Goal: Task Accomplishment & Management: Complete application form

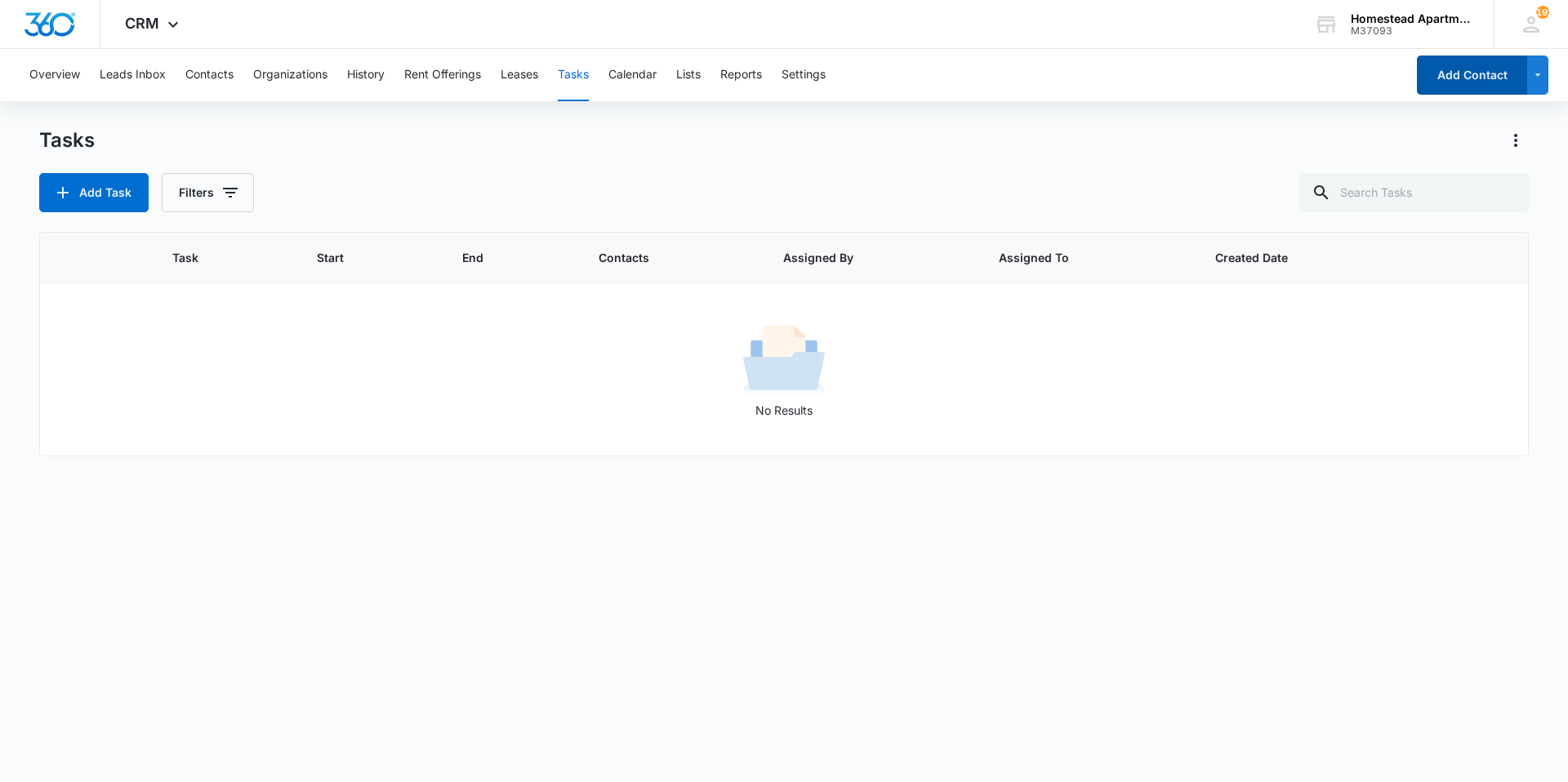
click at [1462, 81] on button "Add Contact" at bounding box center [1472, 75] width 111 height 39
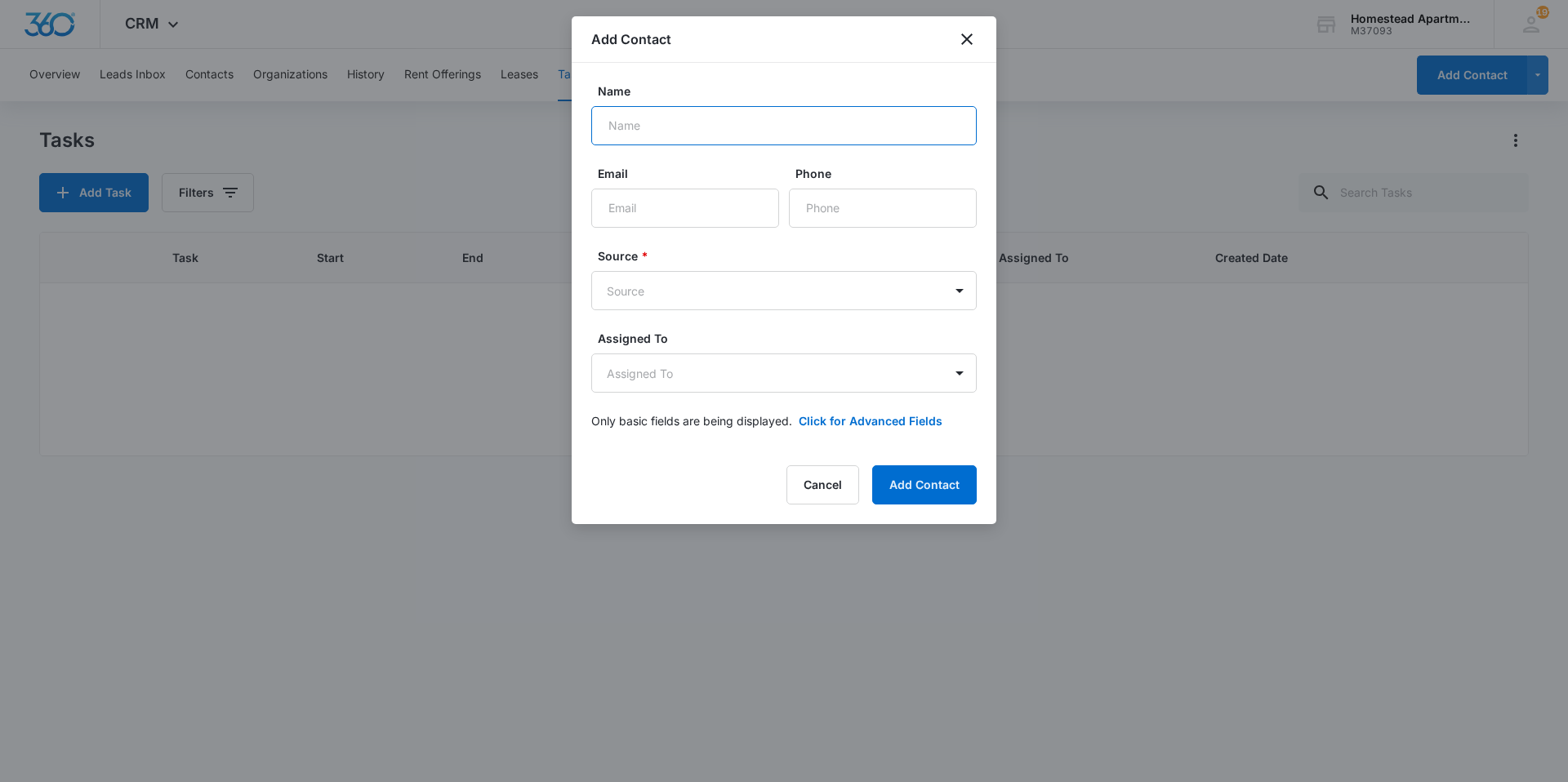
click at [719, 118] on input "Name" at bounding box center [784, 125] width 386 height 39
click at [960, 46] on icon "close" at bounding box center [967, 39] width 20 height 20
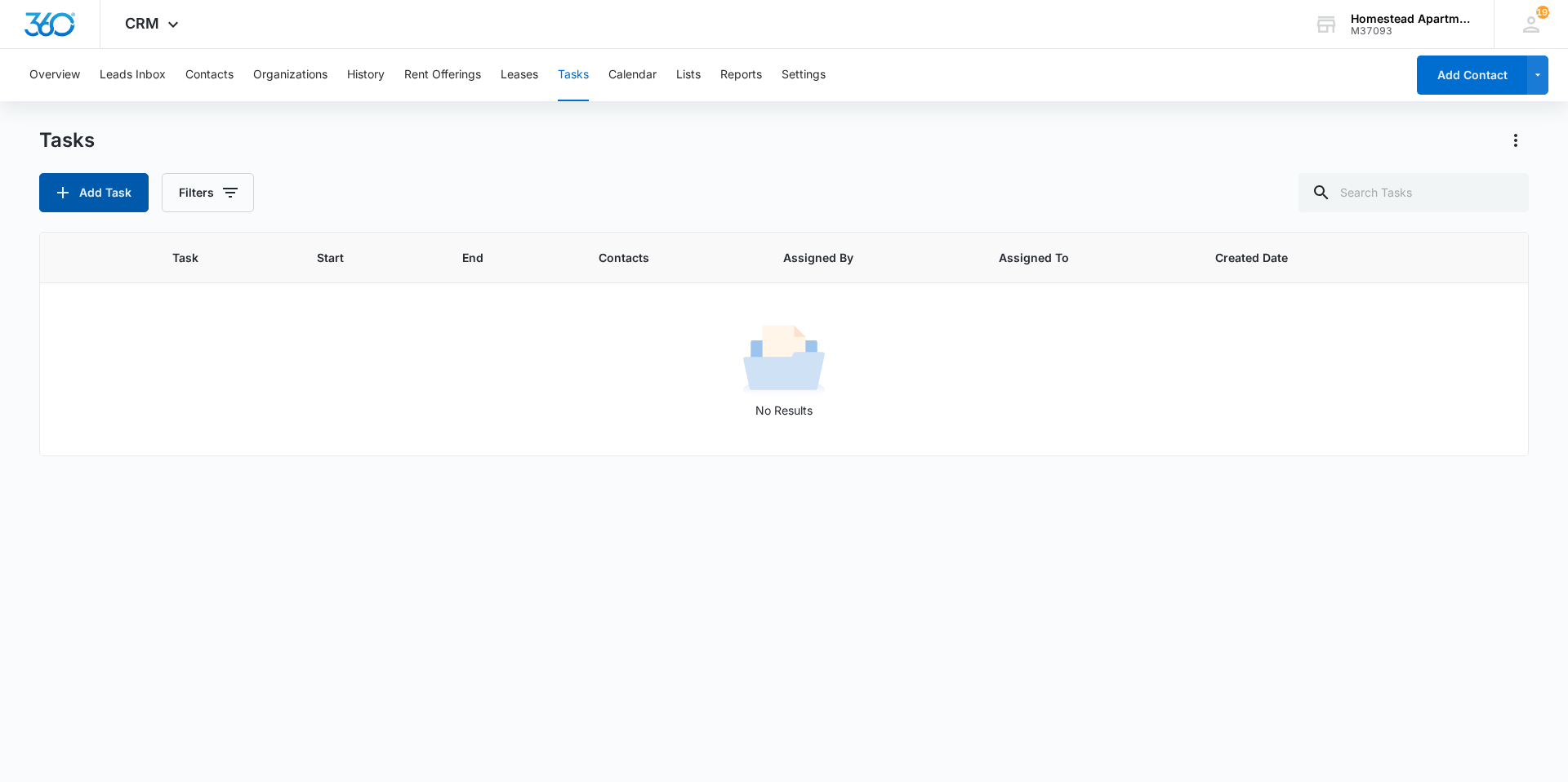
click at [119, 194] on button "Add Task" at bounding box center [94, 192] width 110 height 39
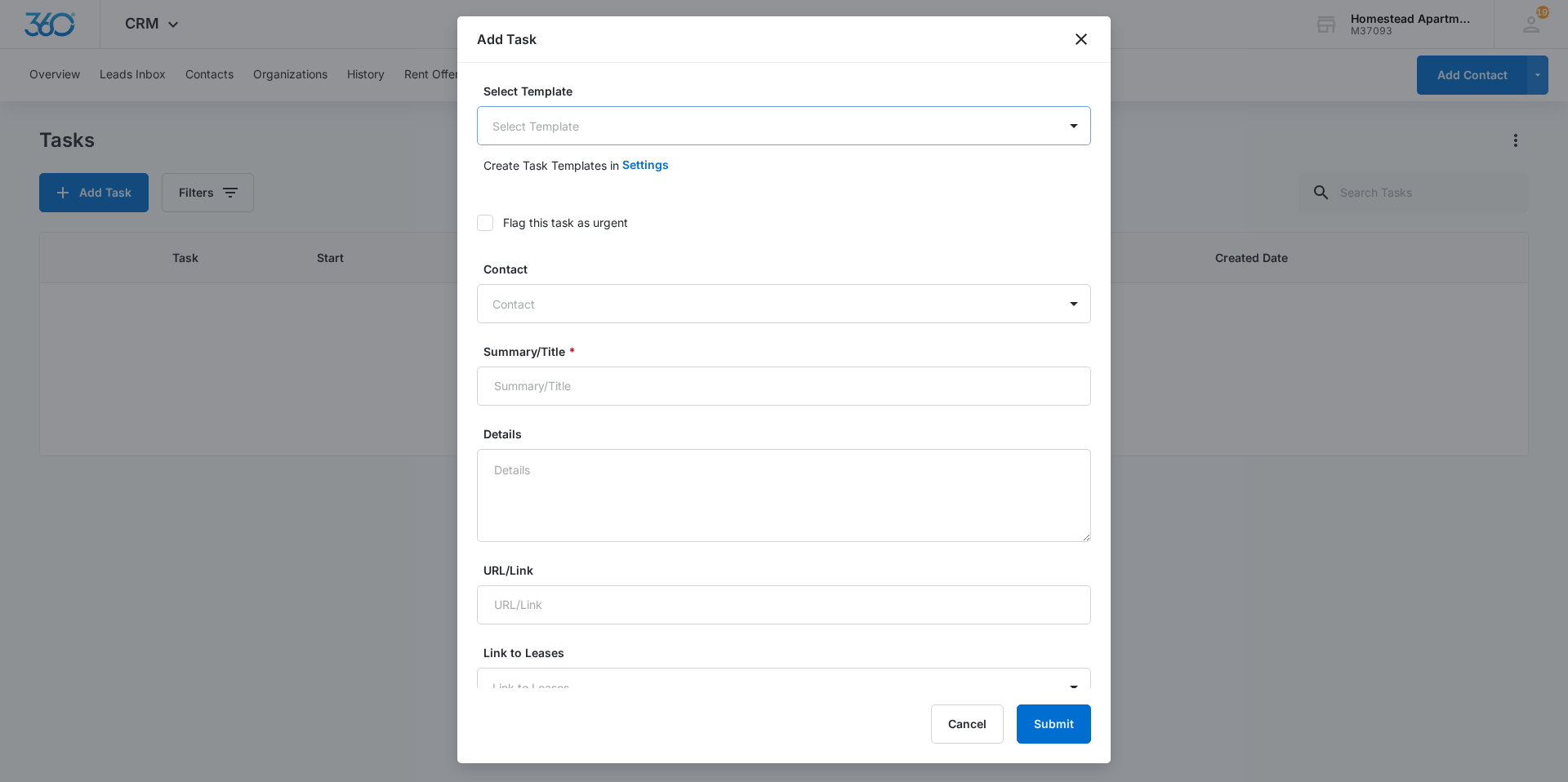
click at [596, 131] on body "CRM Apps Reputation Websites Forms CRM Email Social Content Intelligence Files …" at bounding box center [784, 391] width 1568 height 782
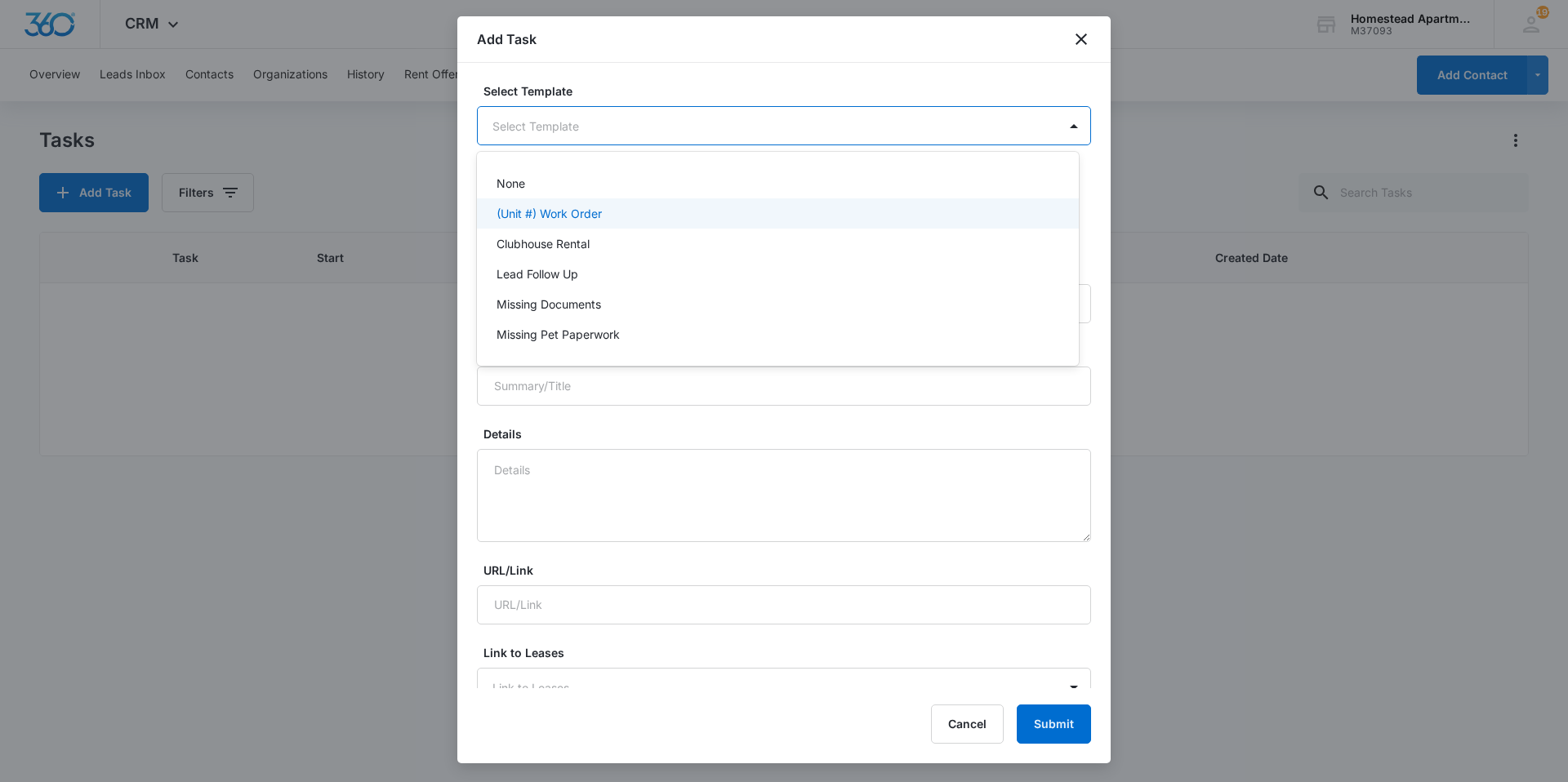
click at [591, 213] on p "(Unit #) Work Order" at bounding box center [549, 213] width 105 height 17
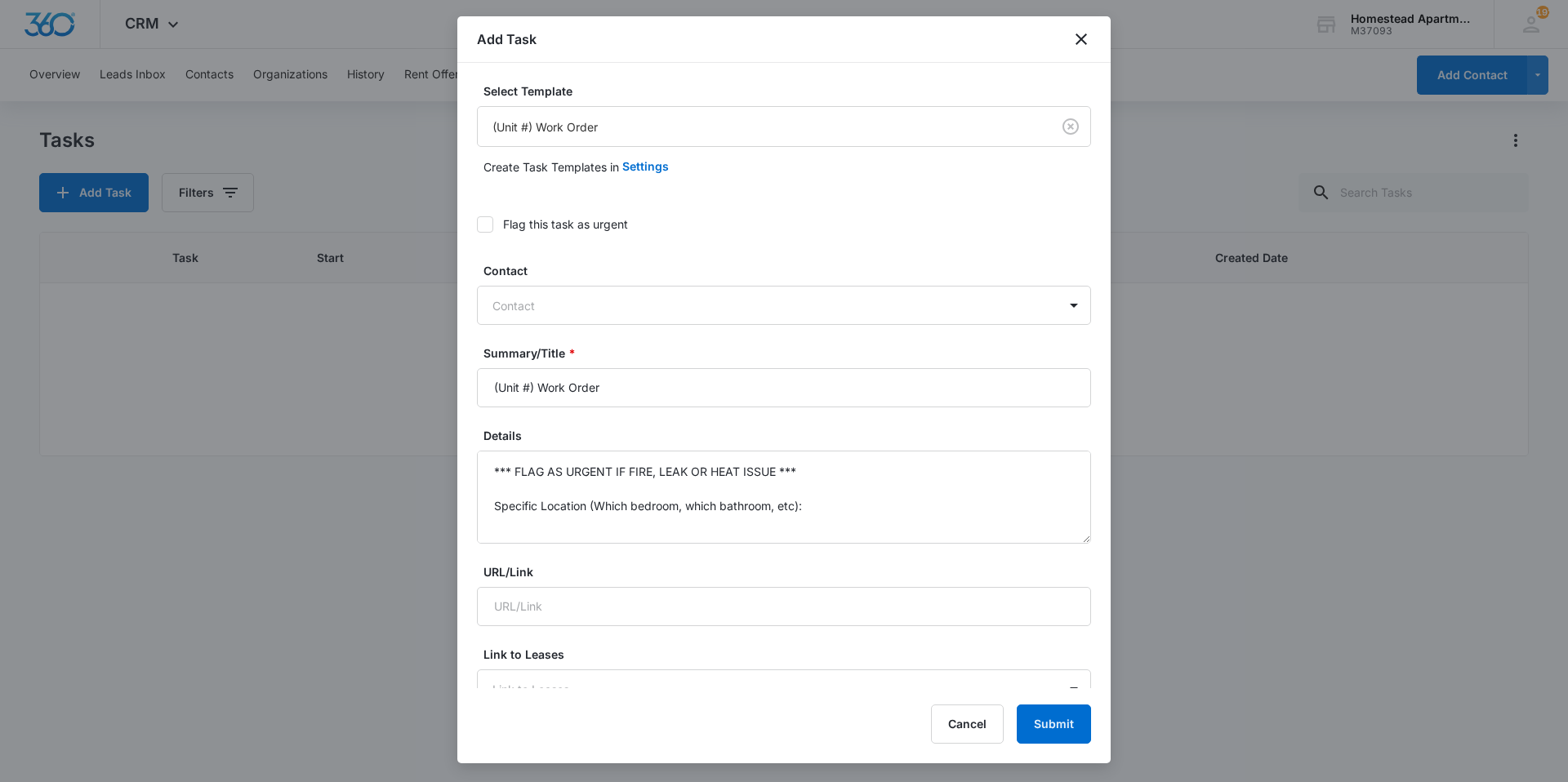
click at [572, 285] on div "Contact Contact" at bounding box center [784, 293] width 614 height 63
click at [575, 307] on div at bounding box center [774, 305] width 564 height 20
type input "oct"
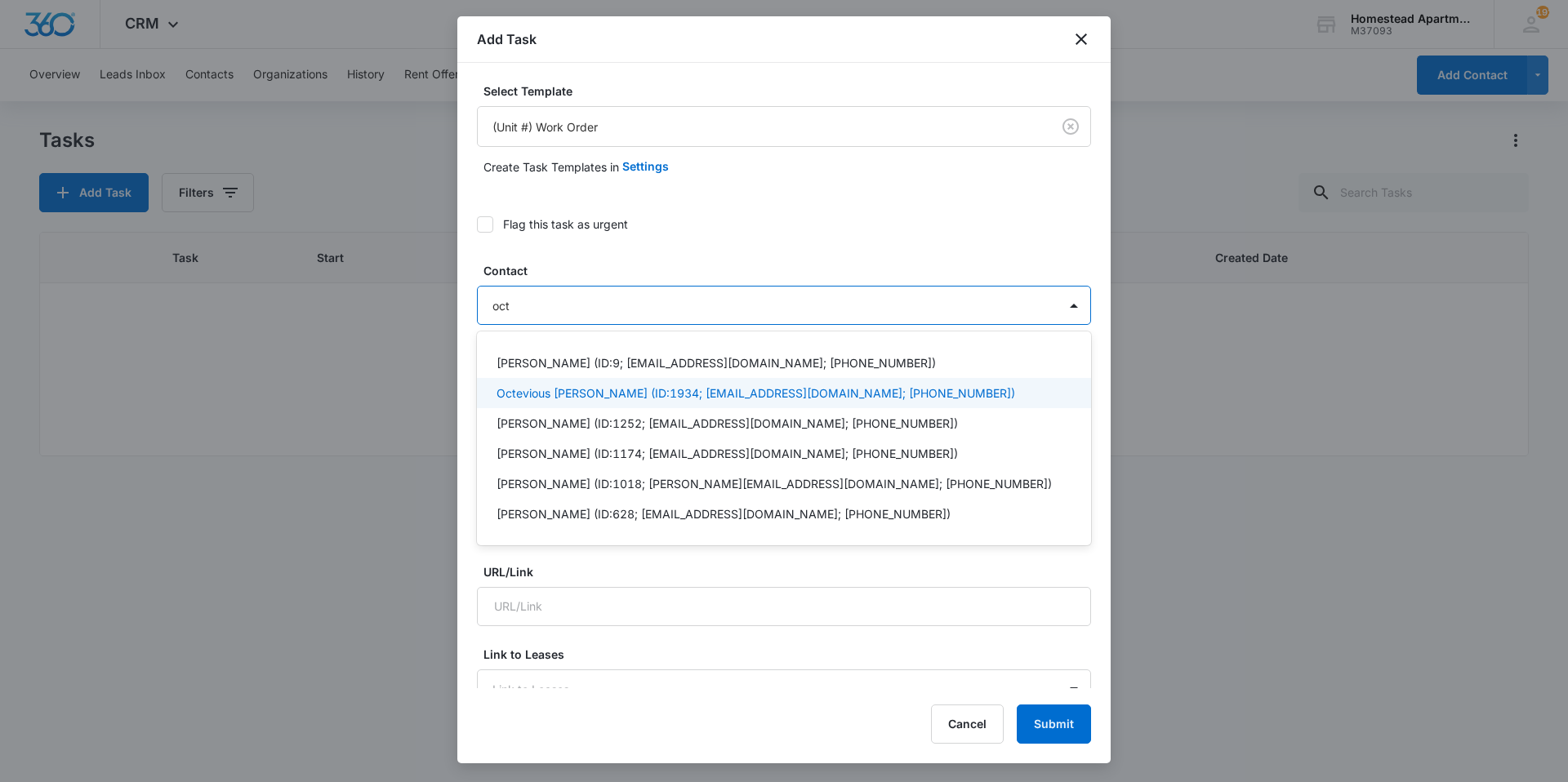
click at [558, 397] on p "Octevious [PERSON_NAME] (ID:1934; [EMAIL_ADDRESS][DOMAIN_NAME]; [PHONE_NUMBER])" at bounding box center [755, 394] width 518 height 17
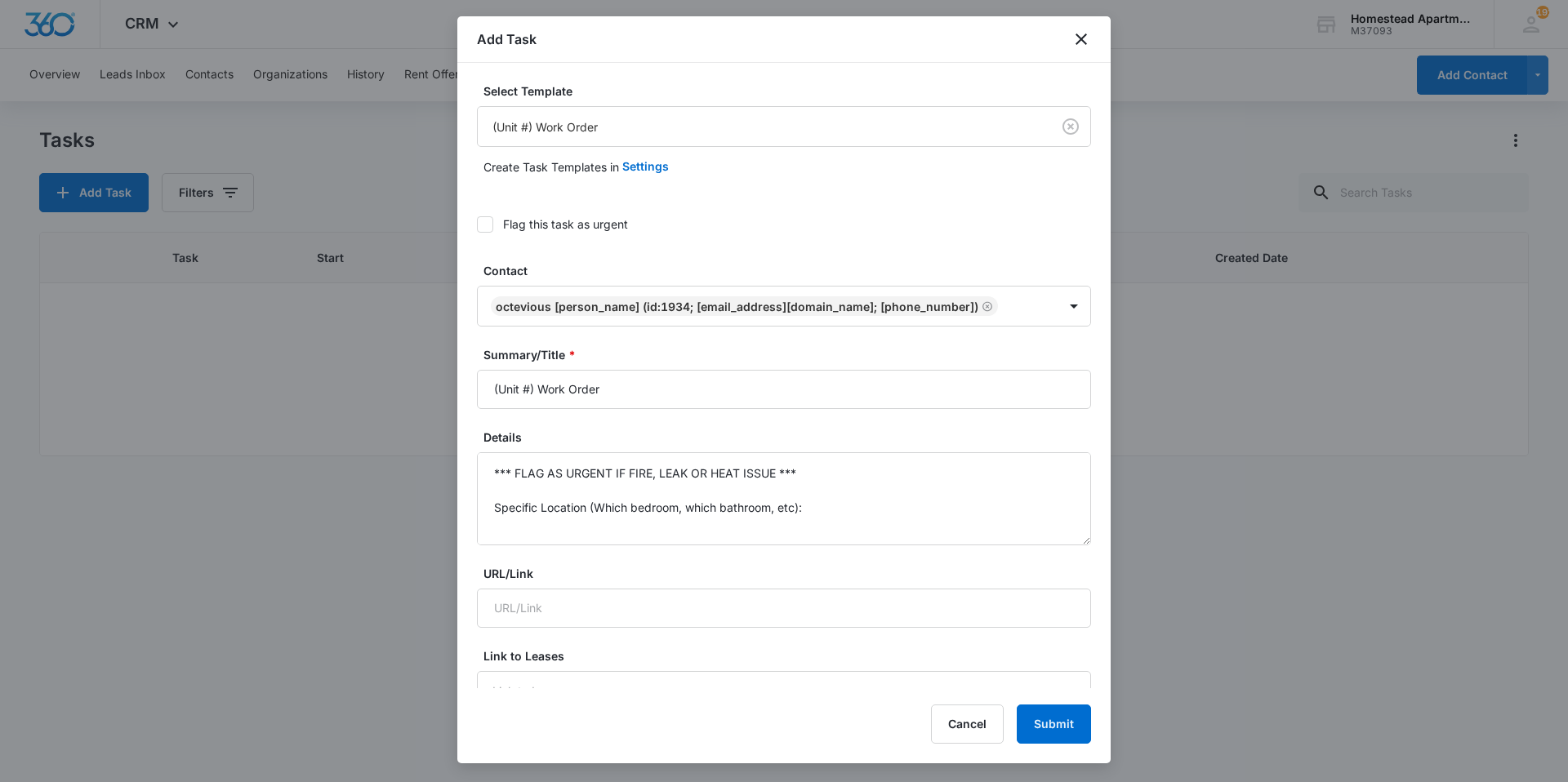
drag, startPoint x: 612, startPoint y: 386, endPoint x: 442, endPoint y: 400, distance: 170.6
click at [442, 400] on body "CRM Apps Reputation Websites Forms CRM Email Social Content Intelligence Files …" at bounding box center [784, 391] width 1568 height 782
type input "D"
type input "W"
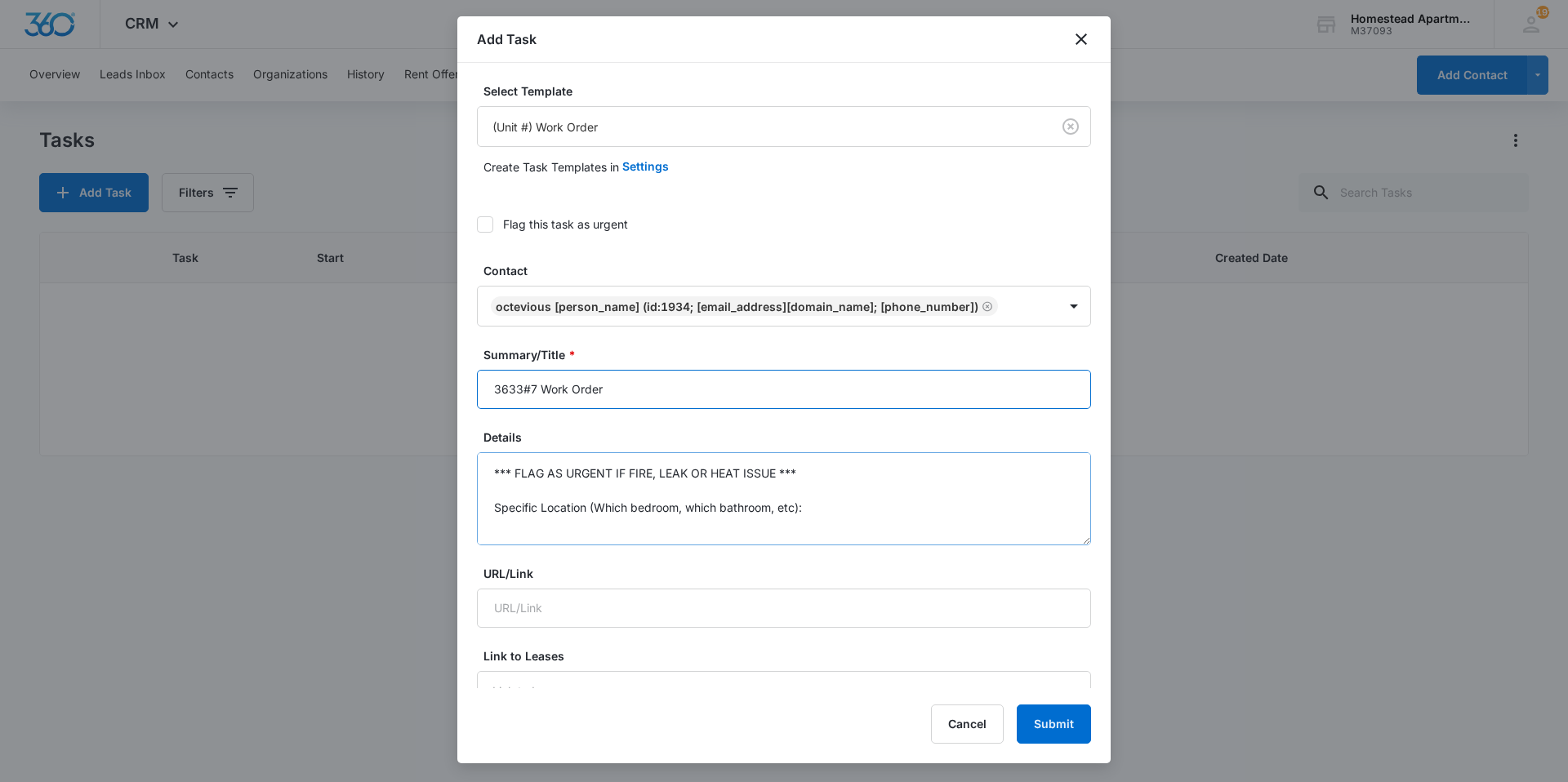
type input "3633#7 Work Order"
drag, startPoint x: 491, startPoint y: 473, endPoint x: 828, endPoint y: 589, distance: 356.4
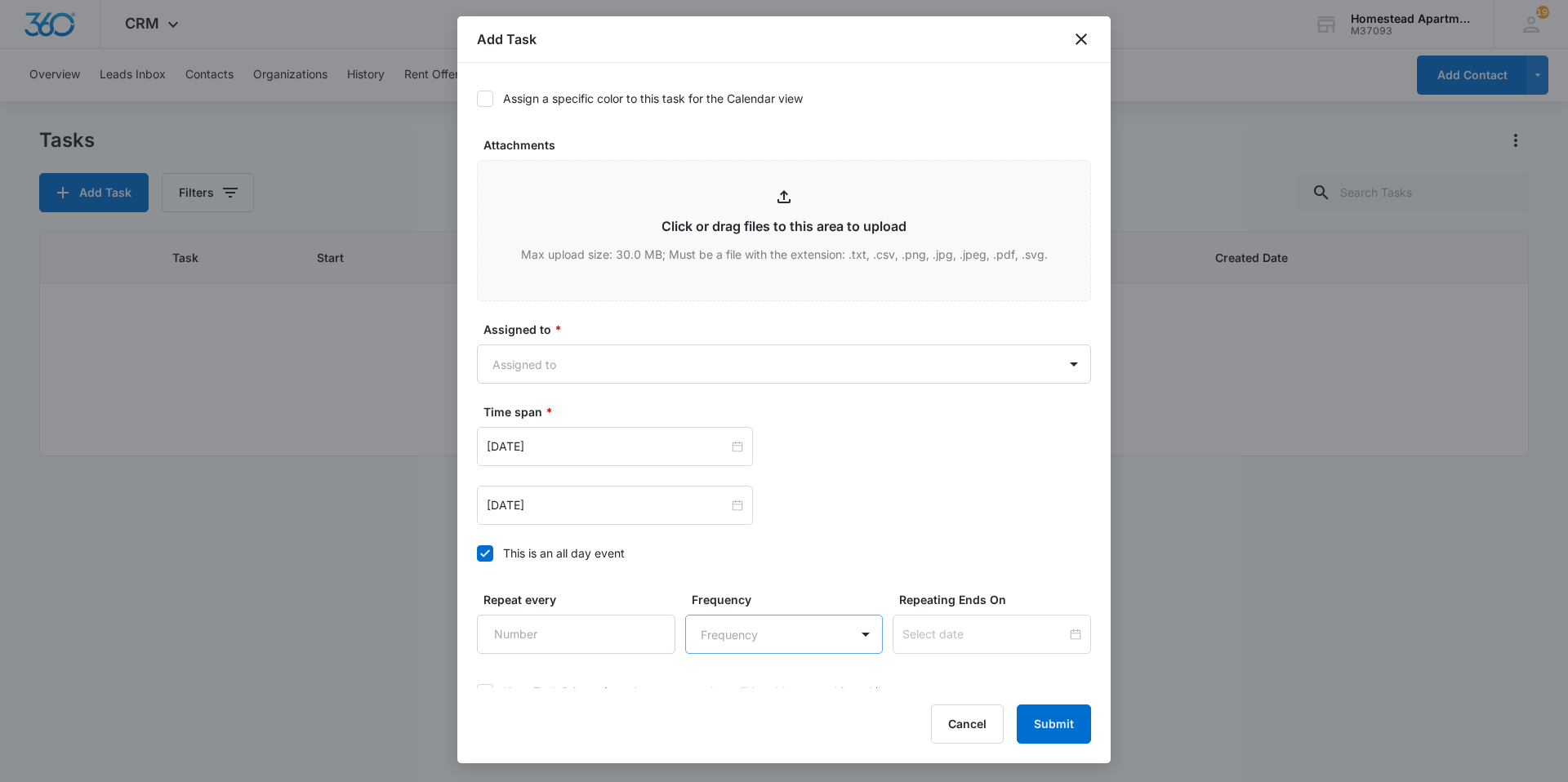
scroll to position [817, 0]
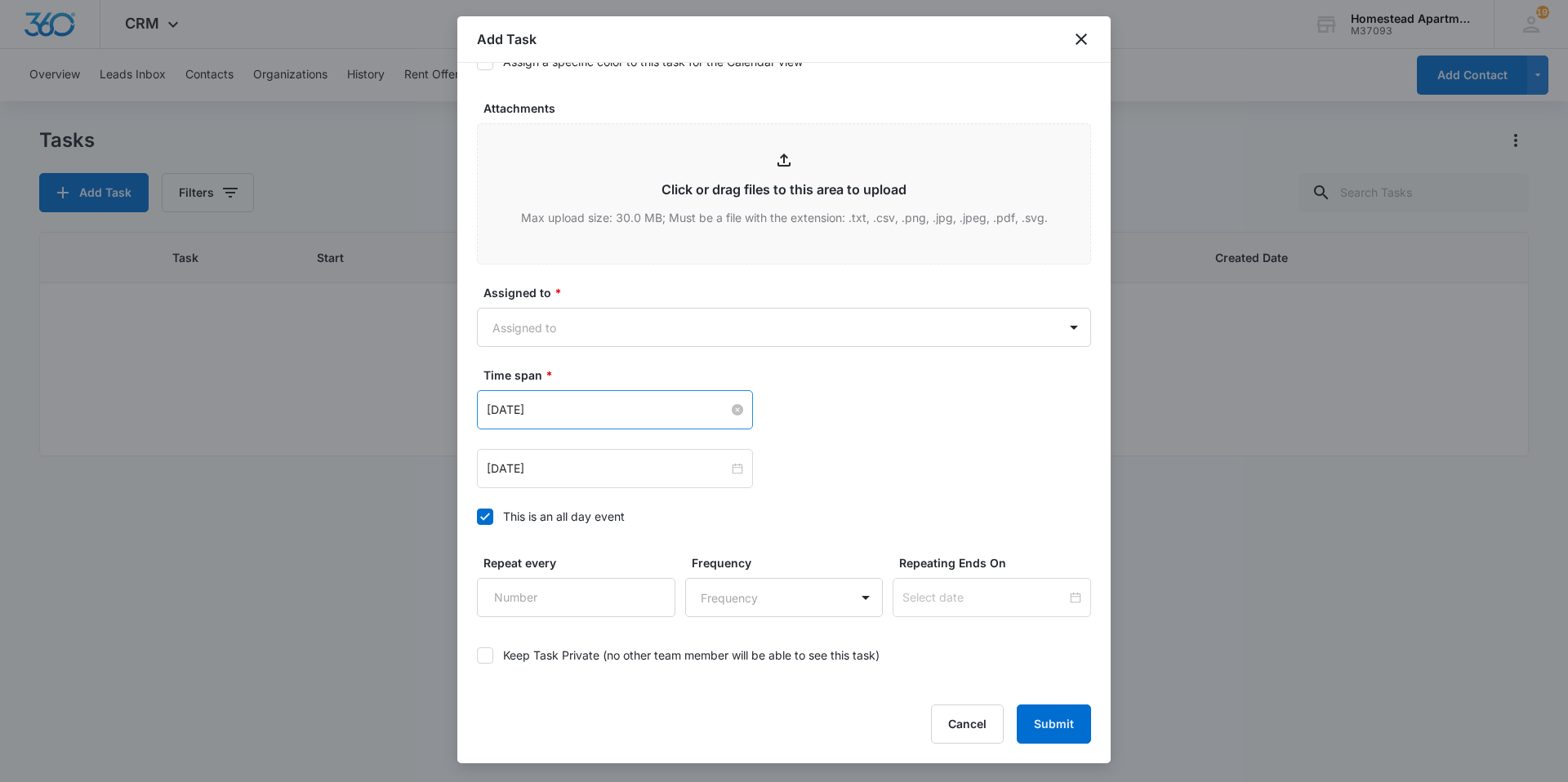
type textarea "Dryer is not drying clothes, and water dispenser and ice maker not working on f…"
click at [627, 415] on input "[DATE]" at bounding box center [608, 409] width 242 height 18
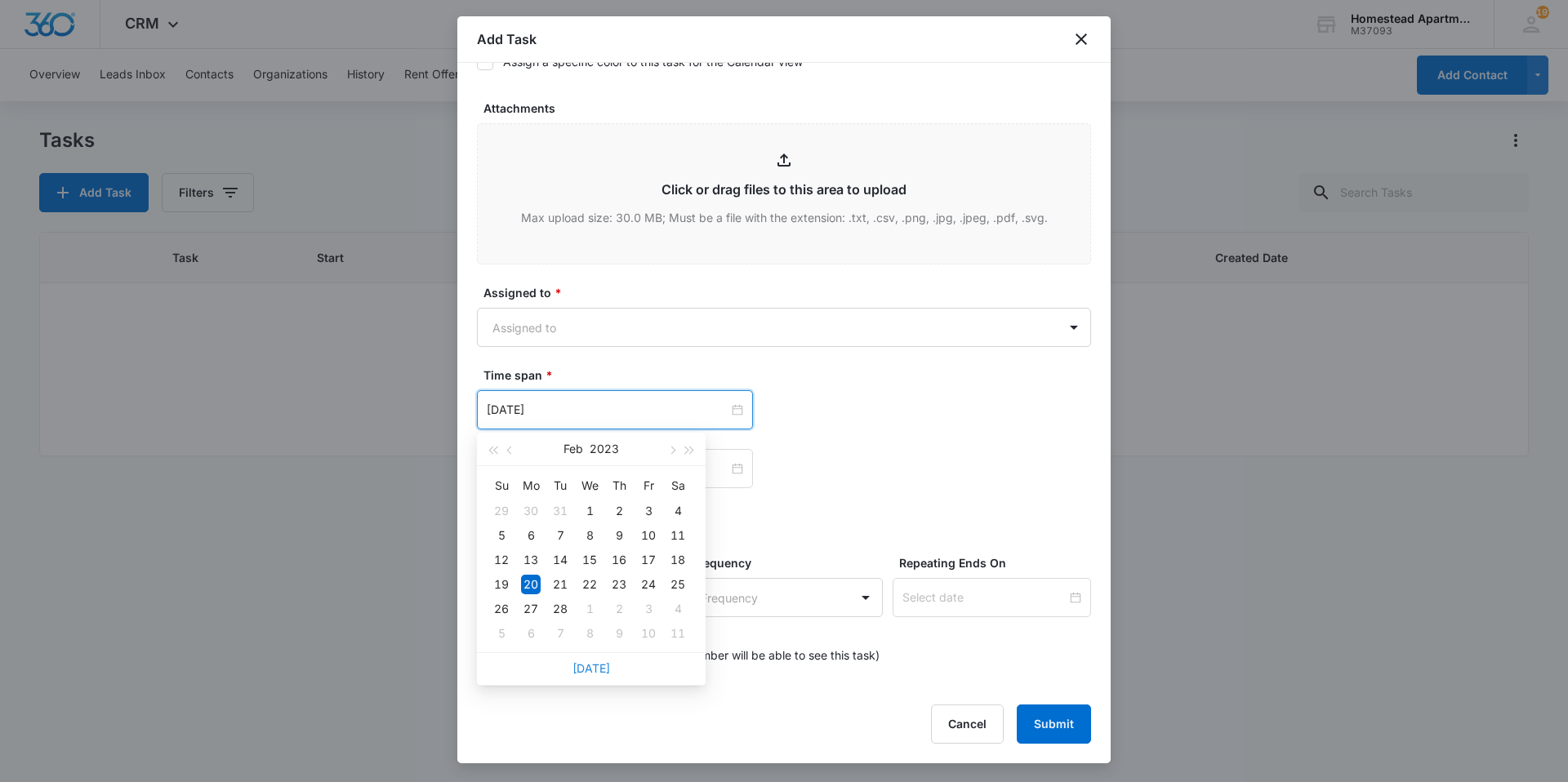
click at [582, 664] on link "[DATE]" at bounding box center [591, 668] width 37 height 14
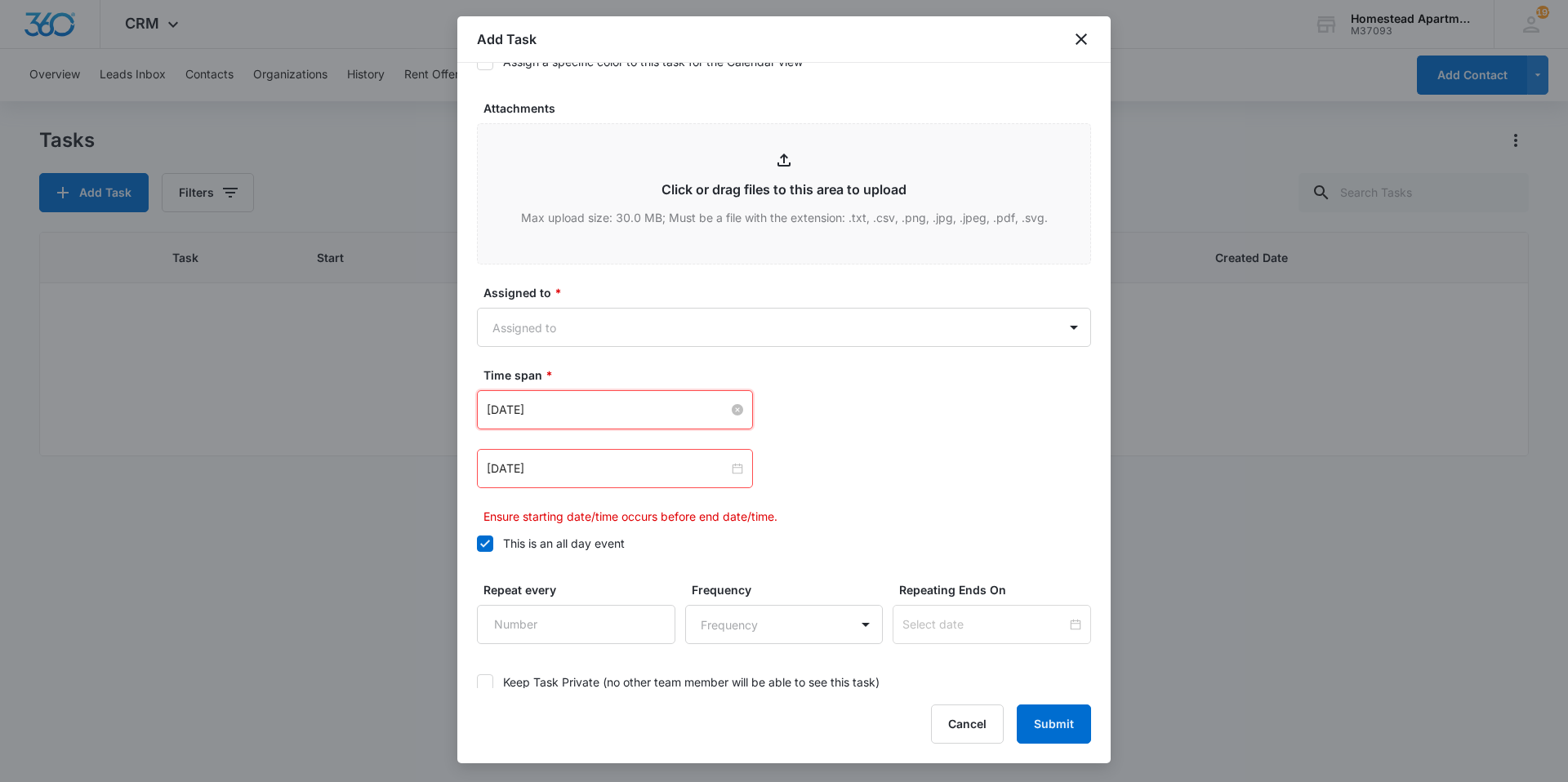
click at [573, 405] on input "[DATE]" at bounding box center [608, 409] width 242 height 18
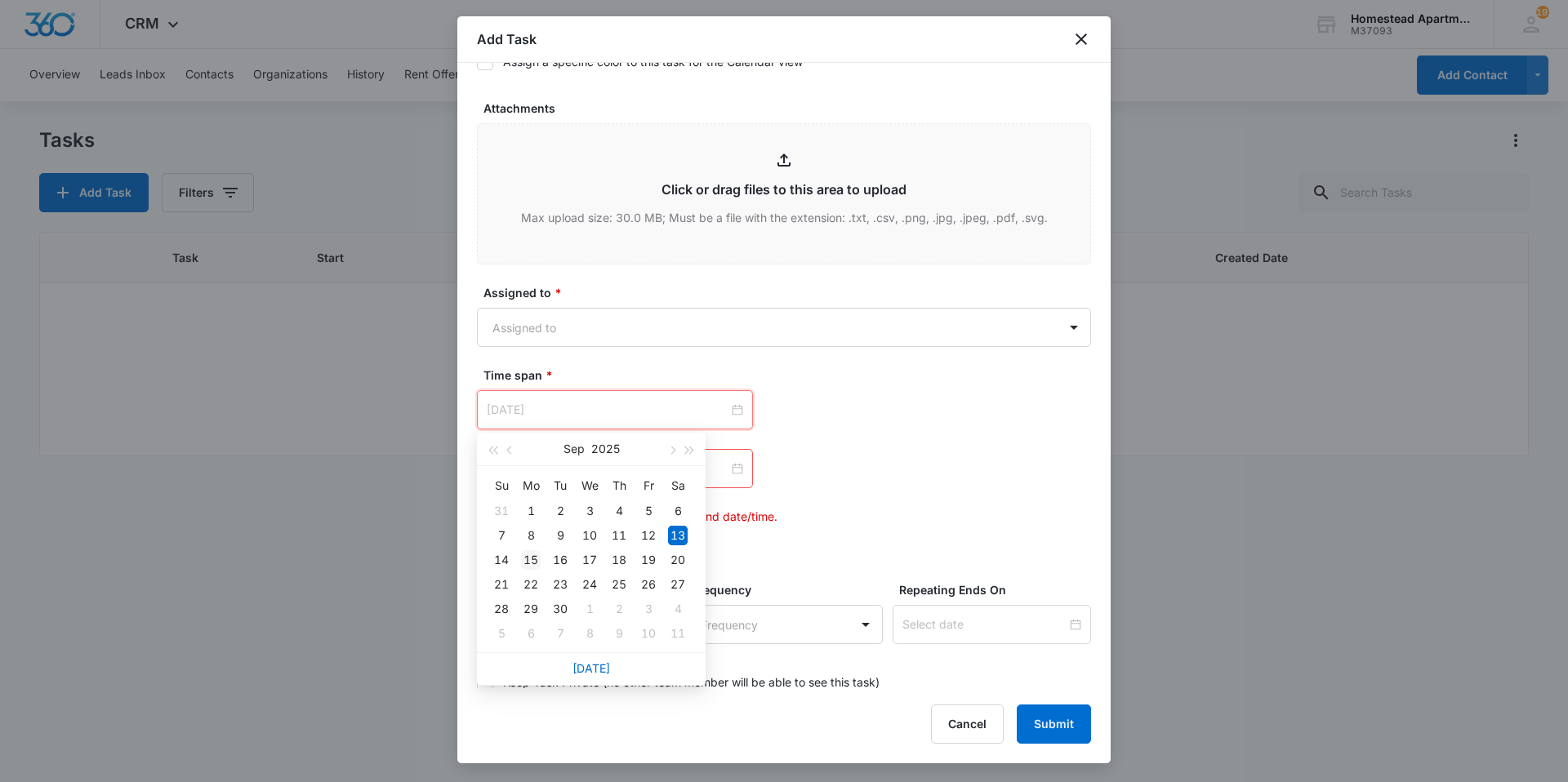
type input "[DATE]"
click at [531, 559] on div "15" at bounding box center [531, 560] width 20 height 20
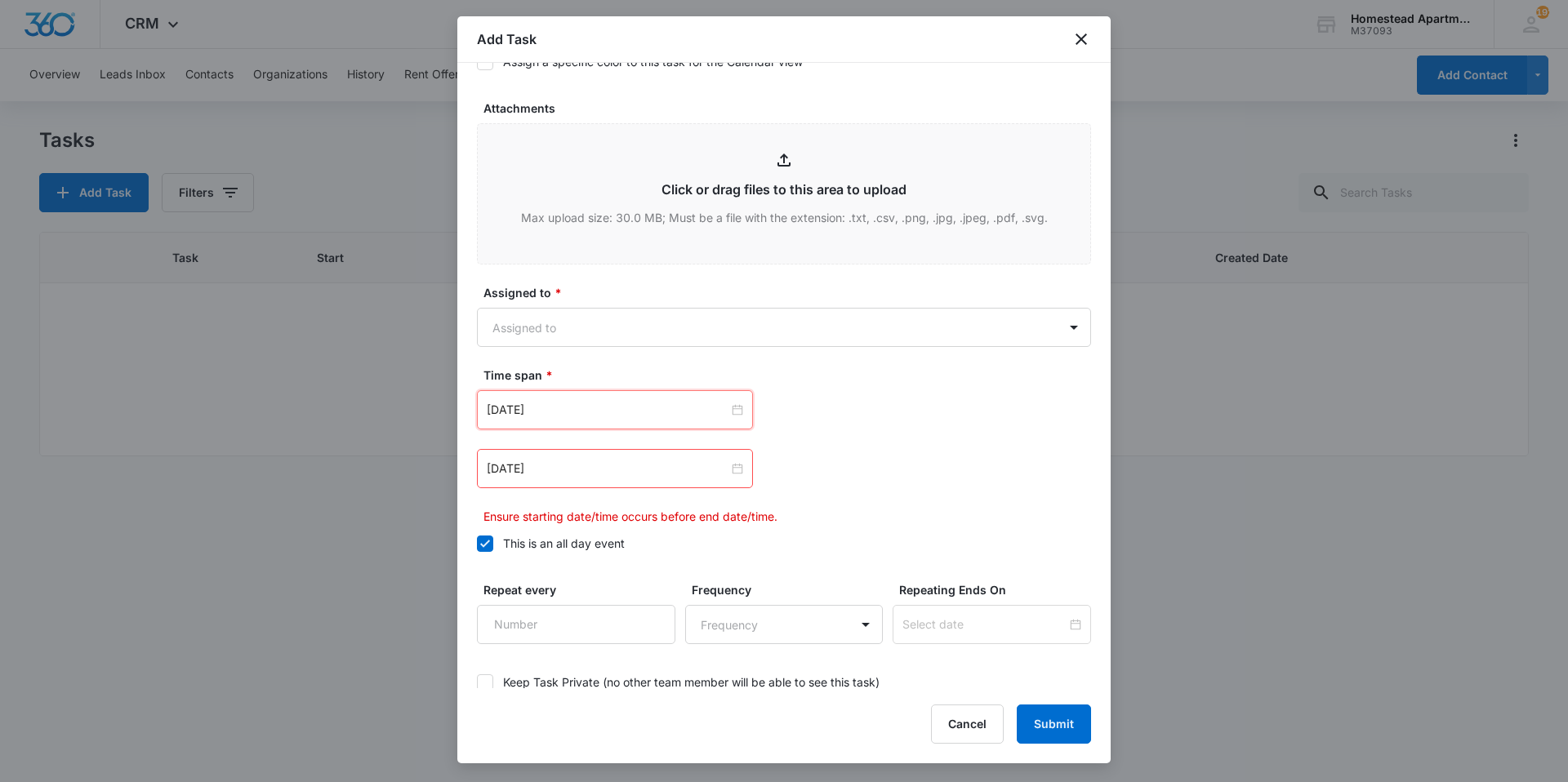
click at [869, 455] on div "[DATE]" at bounding box center [784, 469] width 614 height 39
click at [610, 473] on input "[DATE]" at bounding box center [608, 469] width 242 height 18
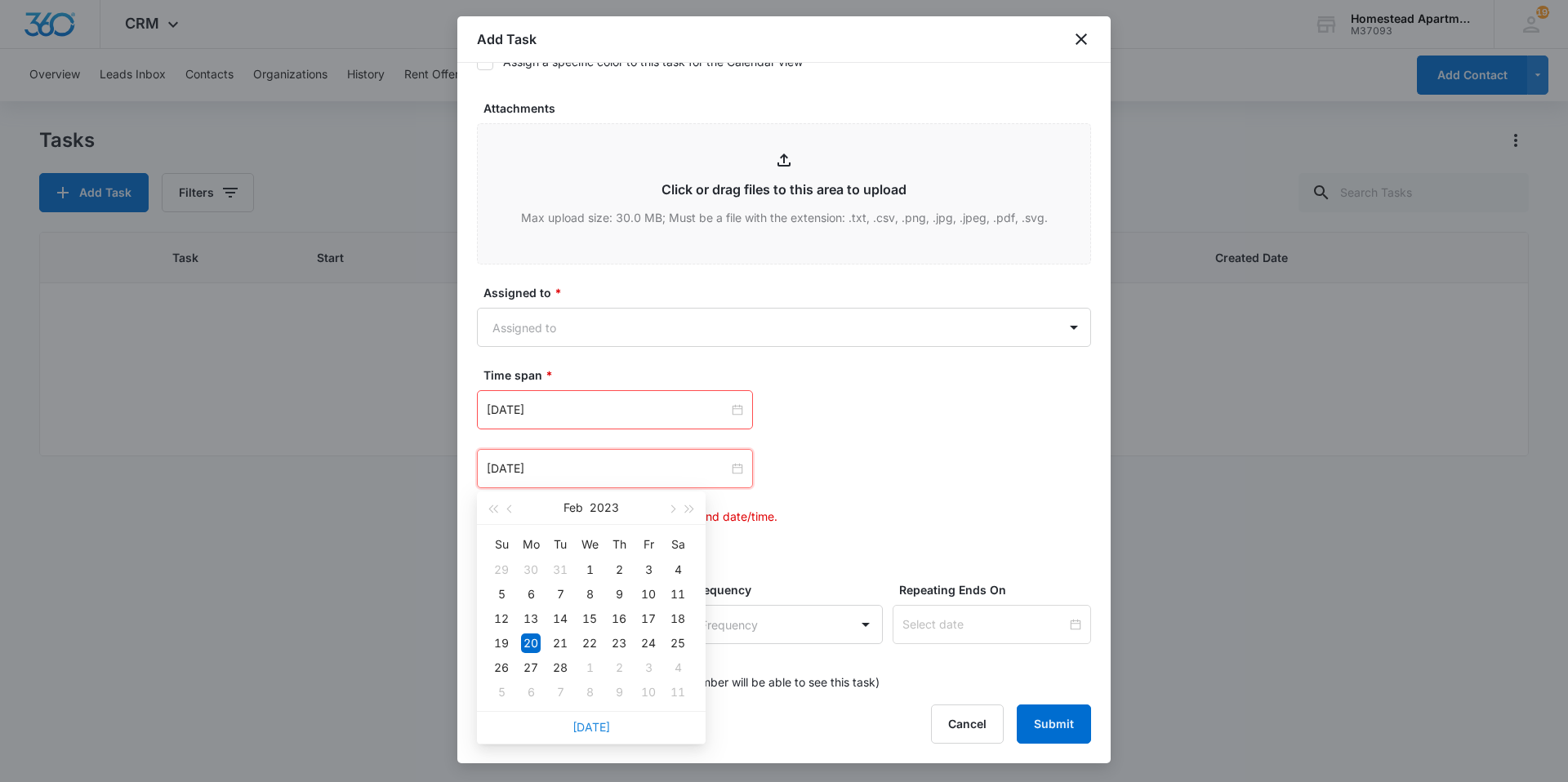
click at [583, 723] on link "[DATE]" at bounding box center [591, 727] width 37 height 14
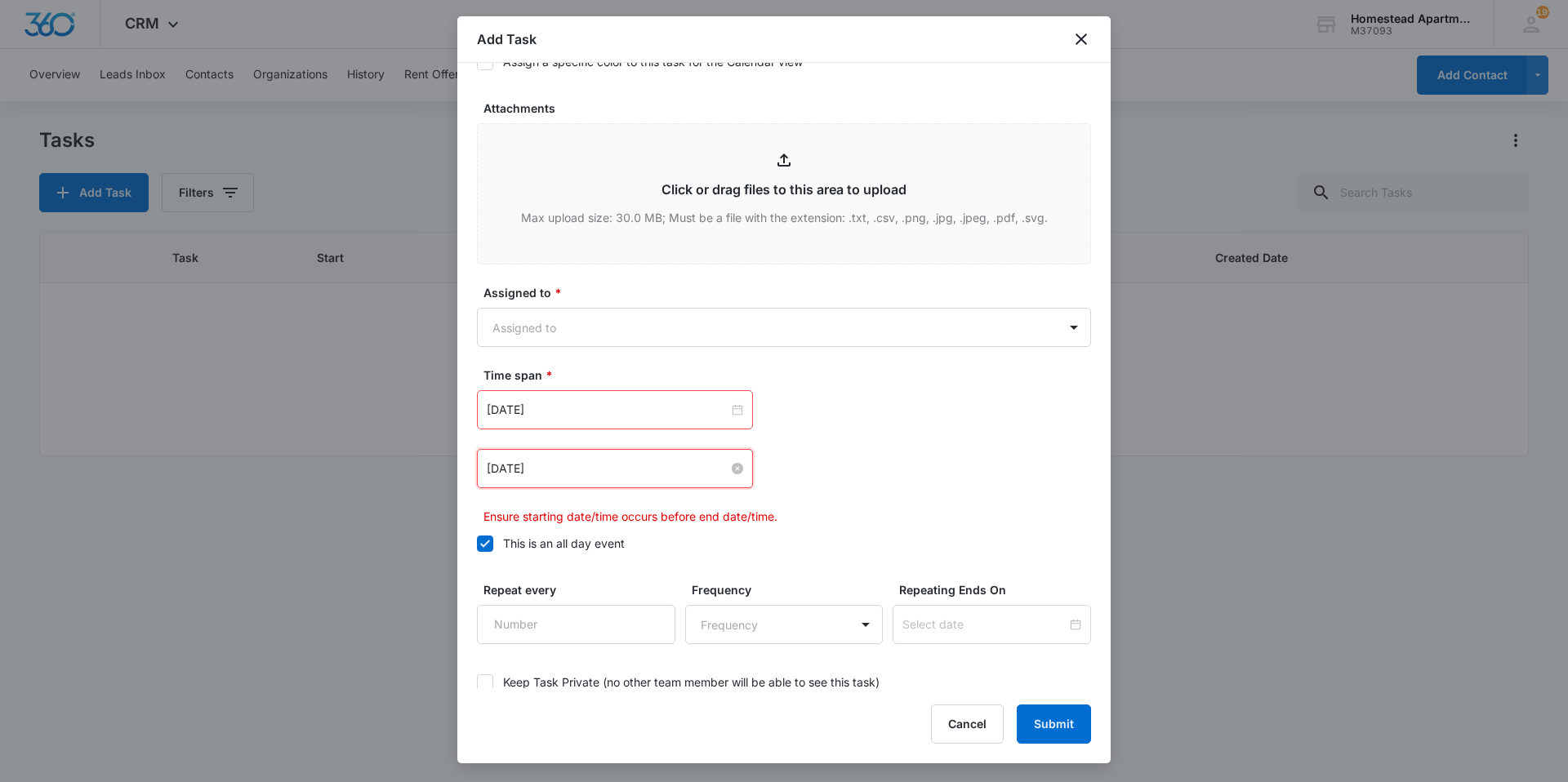
click at [522, 465] on input "[DATE]" at bounding box center [608, 469] width 242 height 18
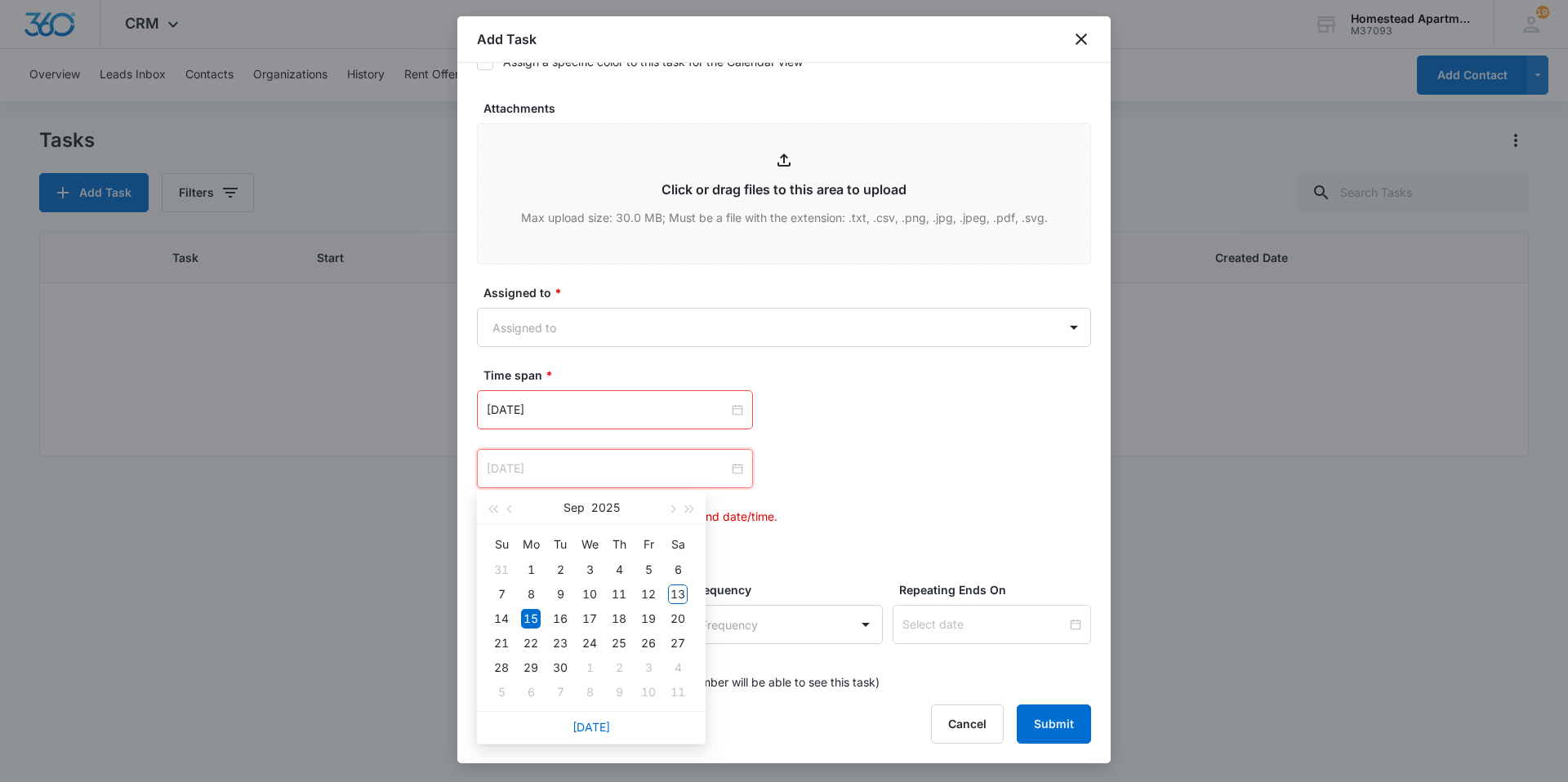
click at [531, 612] on div "15" at bounding box center [531, 618] width 20 height 20
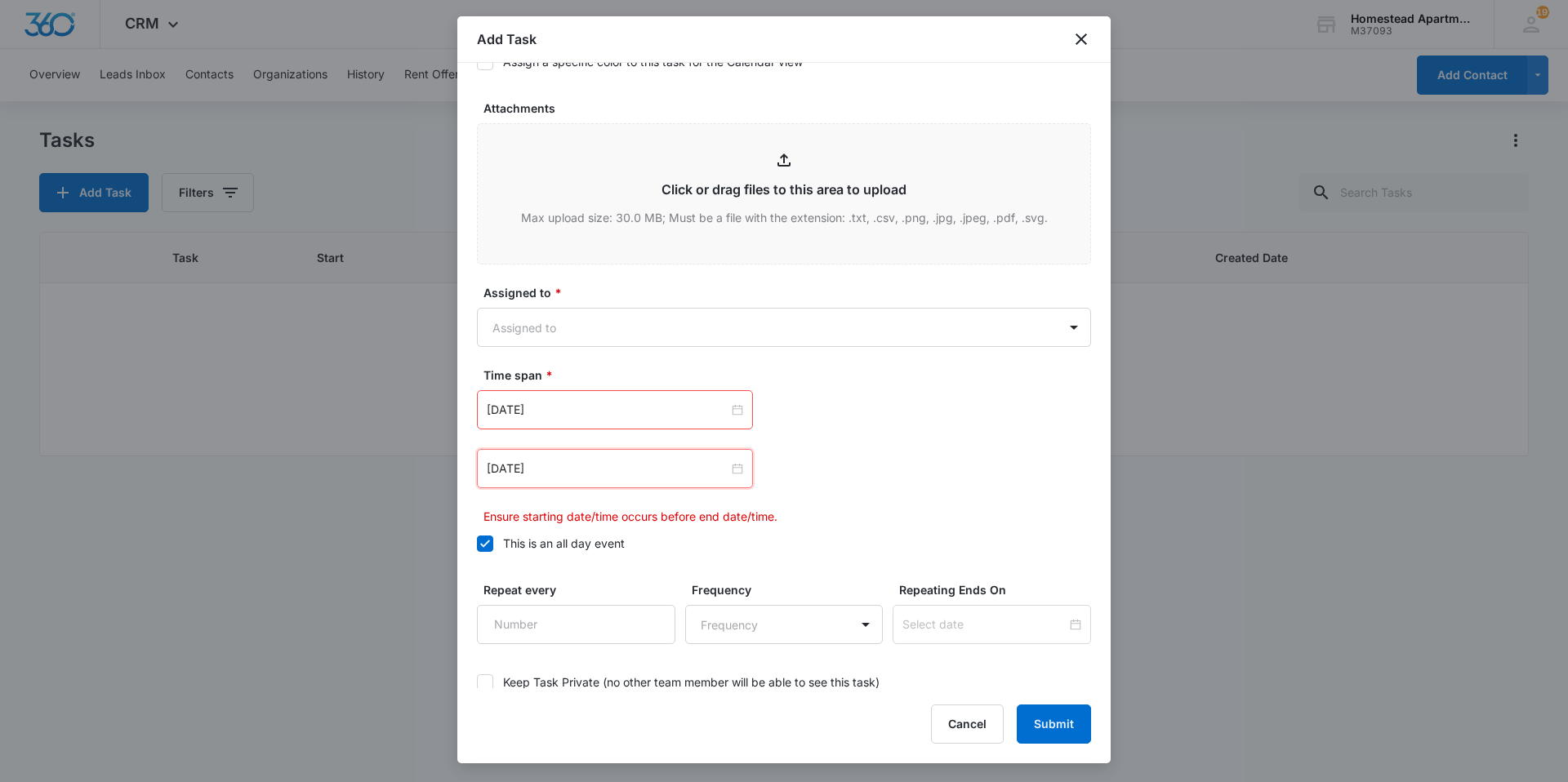
click at [813, 499] on div "[DATE] [DATE] Su Mo Tu We Th Fr Sa 31 1 2 3 4 5 6 7 8 9 10 11 12 13 14 15 16 17…" at bounding box center [784, 457] width 614 height 135
click at [757, 316] on body "CRM Apps Reputation Websites Forms CRM Email Social Content Intelligence Files …" at bounding box center [784, 391] width 1568 height 782
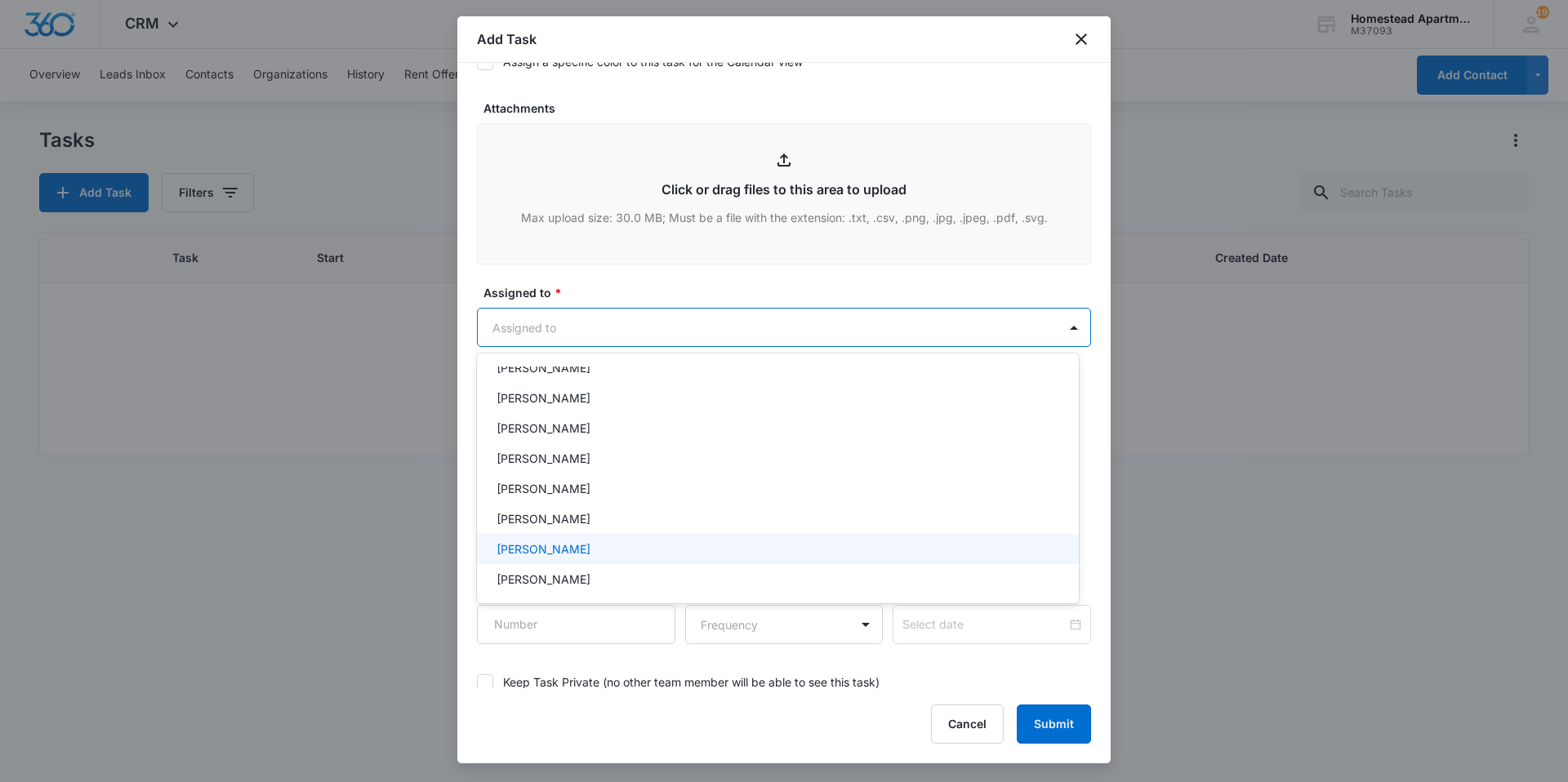
scroll to position [266, 0]
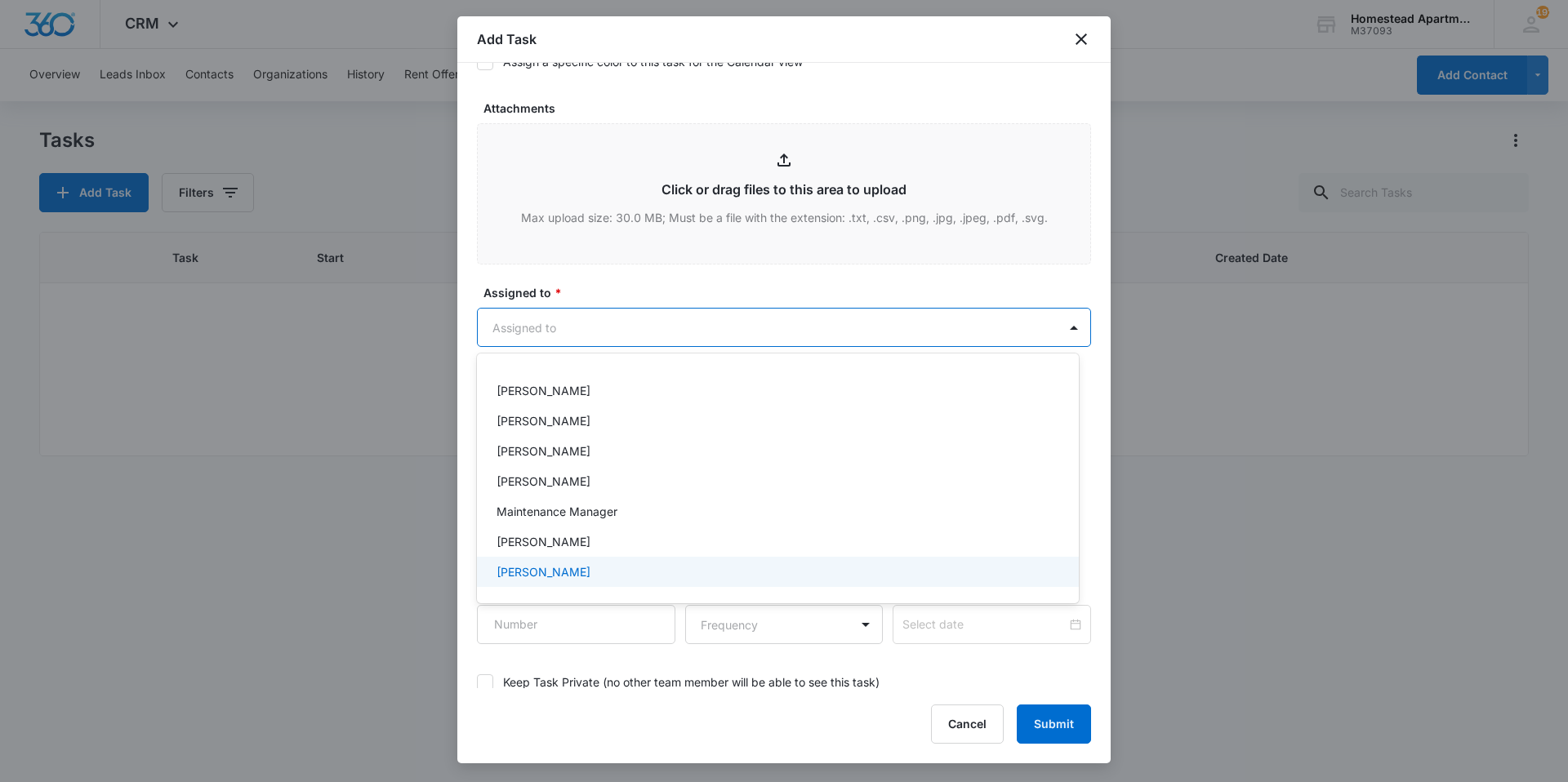
click at [592, 570] on div "[PERSON_NAME]" at bounding box center [776, 572] width 559 height 17
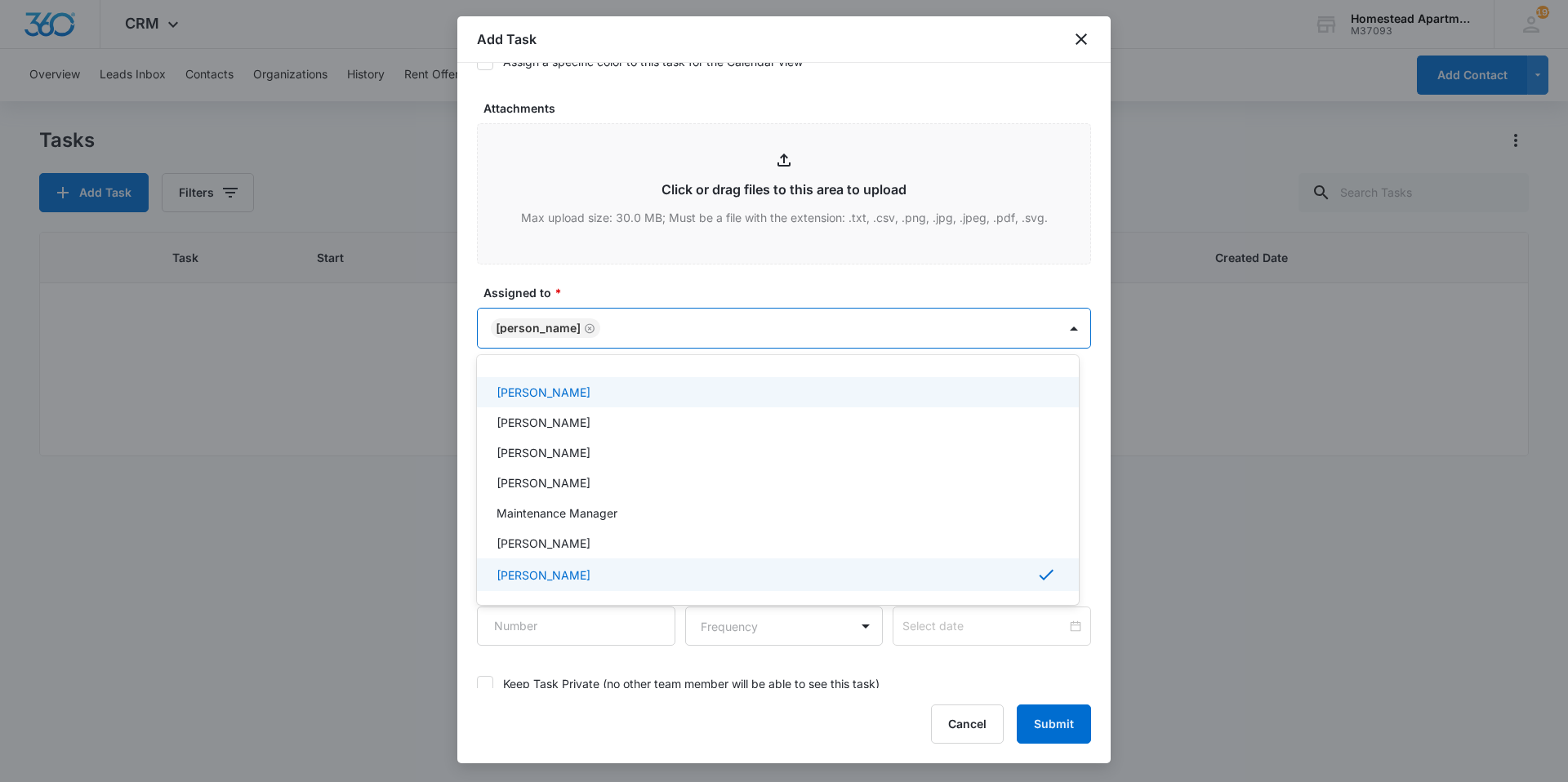
click at [782, 278] on div at bounding box center [784, 391] width 1568 height 782
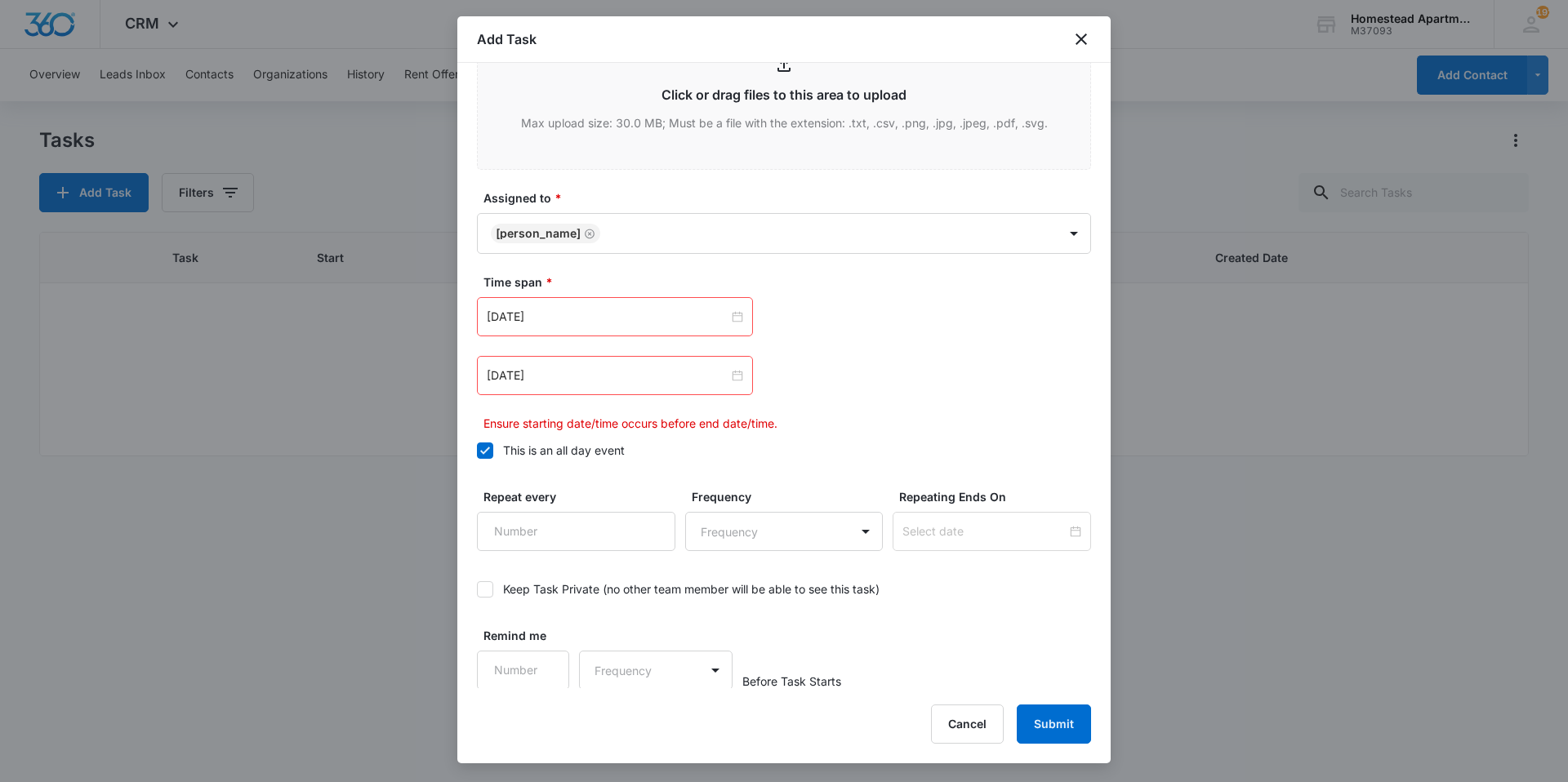
scroll to position [913, 0]
click at [1039, 720] on button "Submit" at bounding box center [1053, 724] width 74 height 39
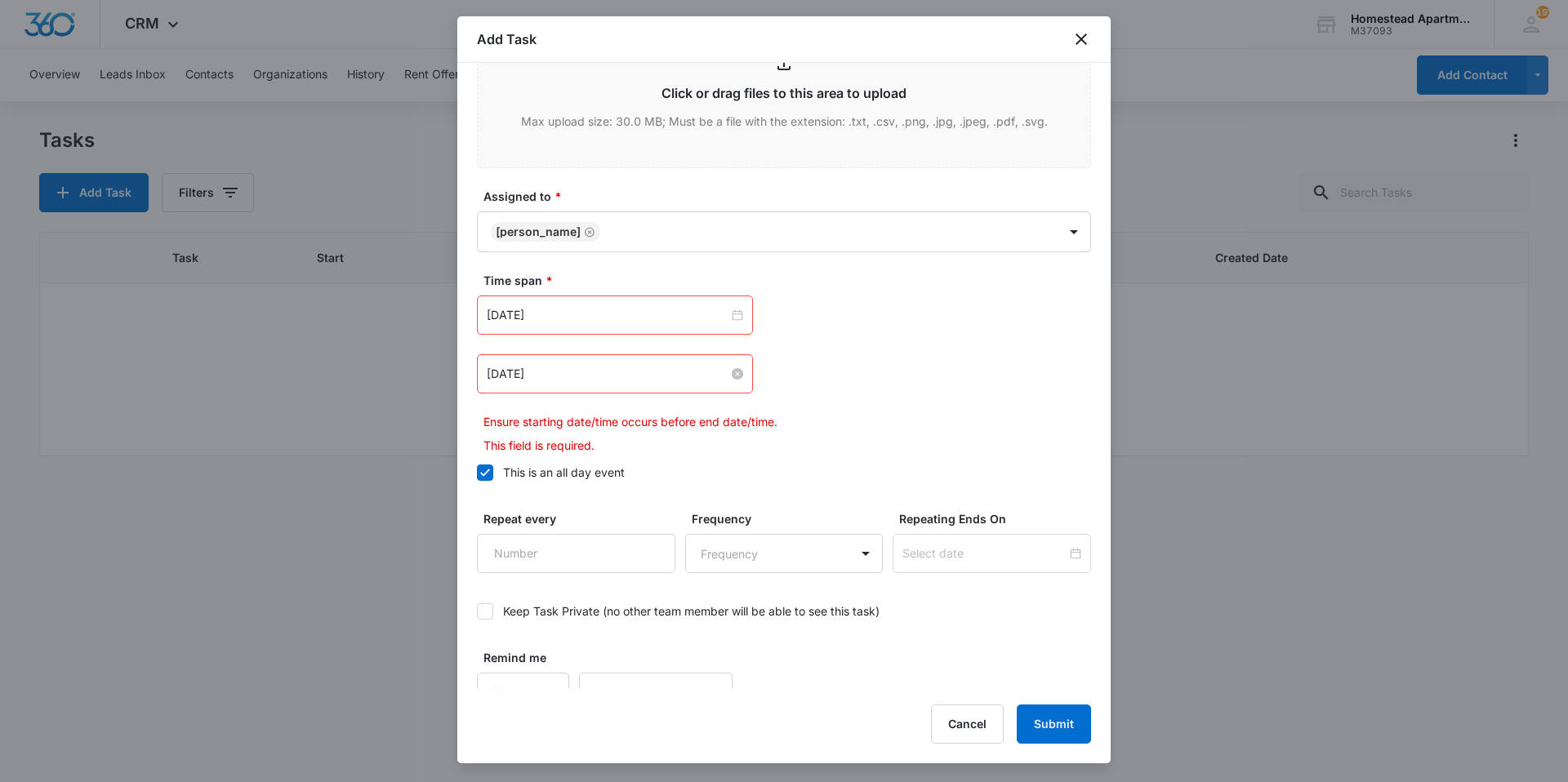
click at [585, 370] on input "[DATE]" at bounding box center [608, 374] width 242 height 18
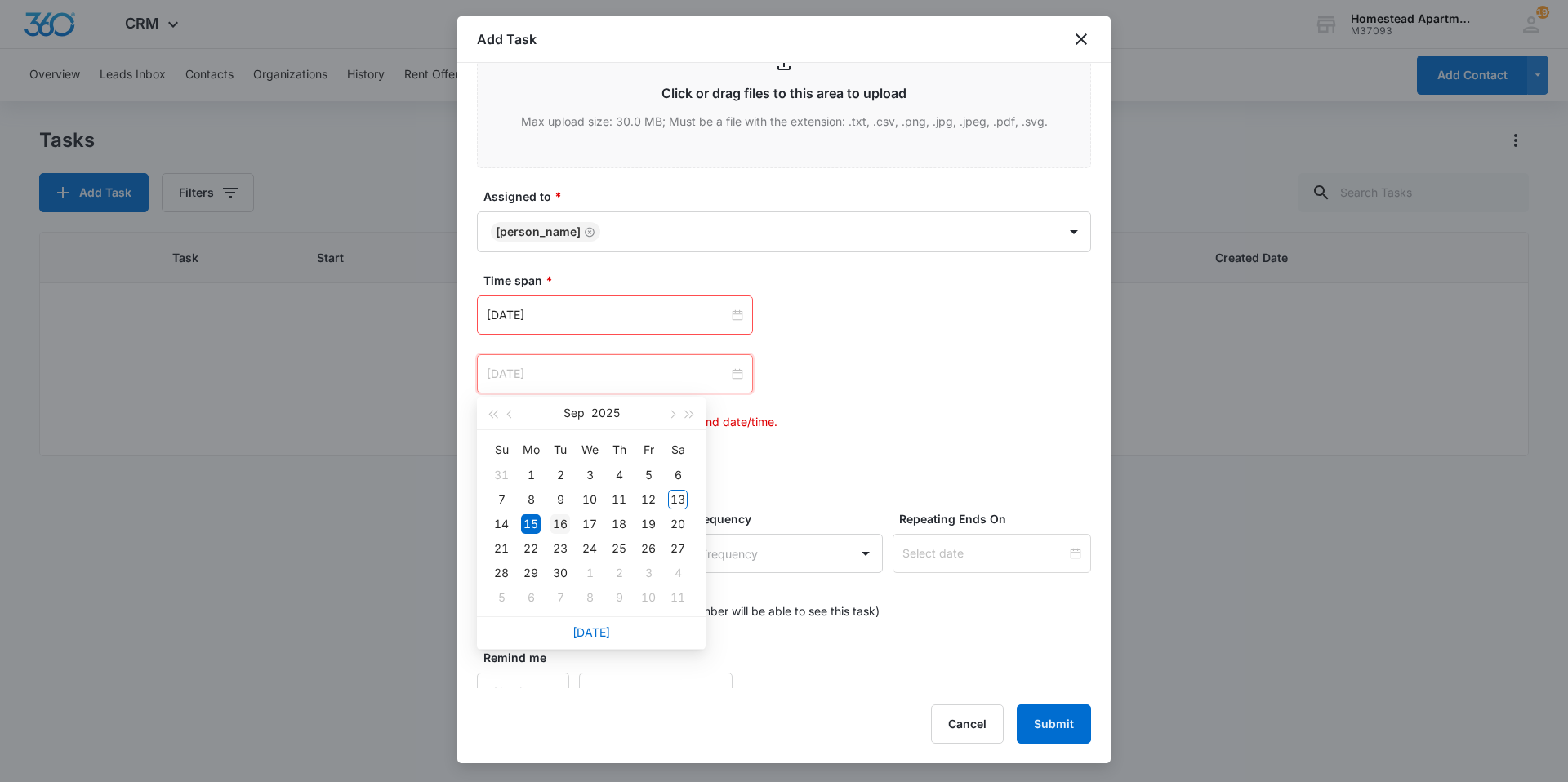
type input "[DATE]"
click at [556, 529] on div "16" at bounding box center [560, 524] width 20 height 20
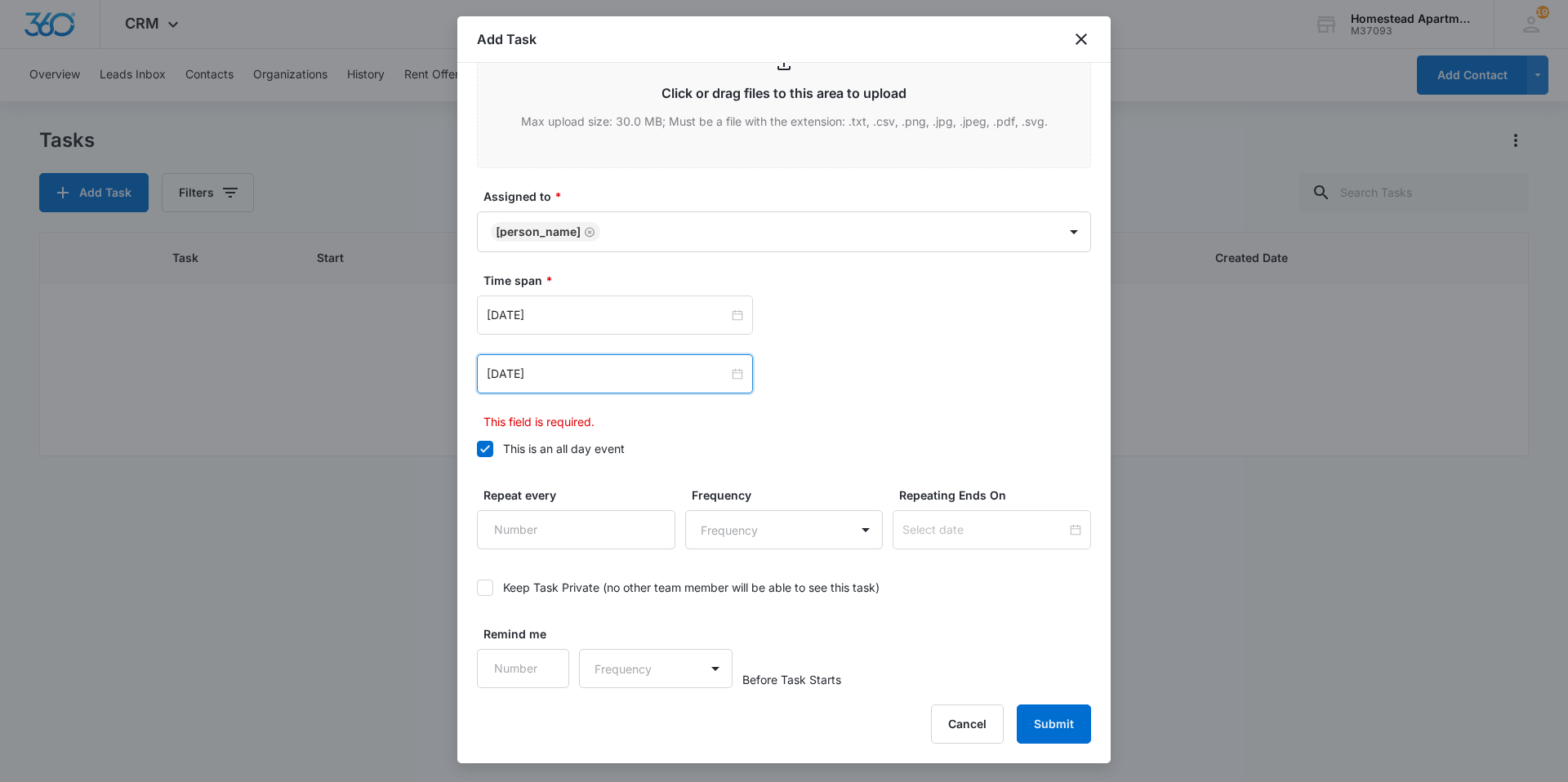
click at [765, 432] on div "Time span * [DATE] [DATE] Su Mo Tu We Th Fr Sa 31 1 2 3 4 5 6 7 8 9 10 11 12 13…" at bounding box center [784, 369] width 614 height 195
click at [571, 307] on input "[DATE]" at bounding box center [608, 315] width 242 height 18
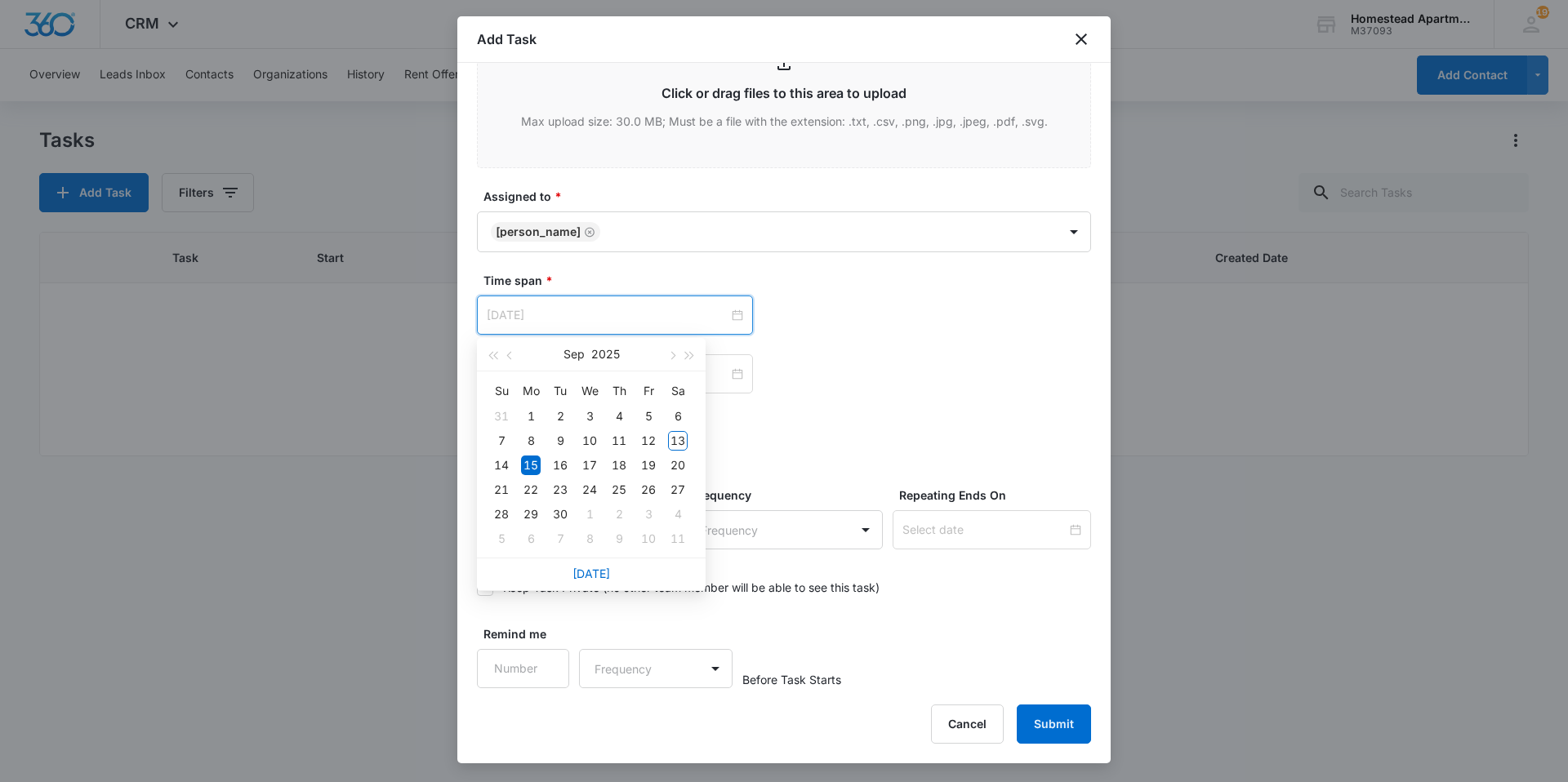
type input "[DATE]"
click at [527, 463] on div "15" at bounding box center [531, 465] width 20 height 20
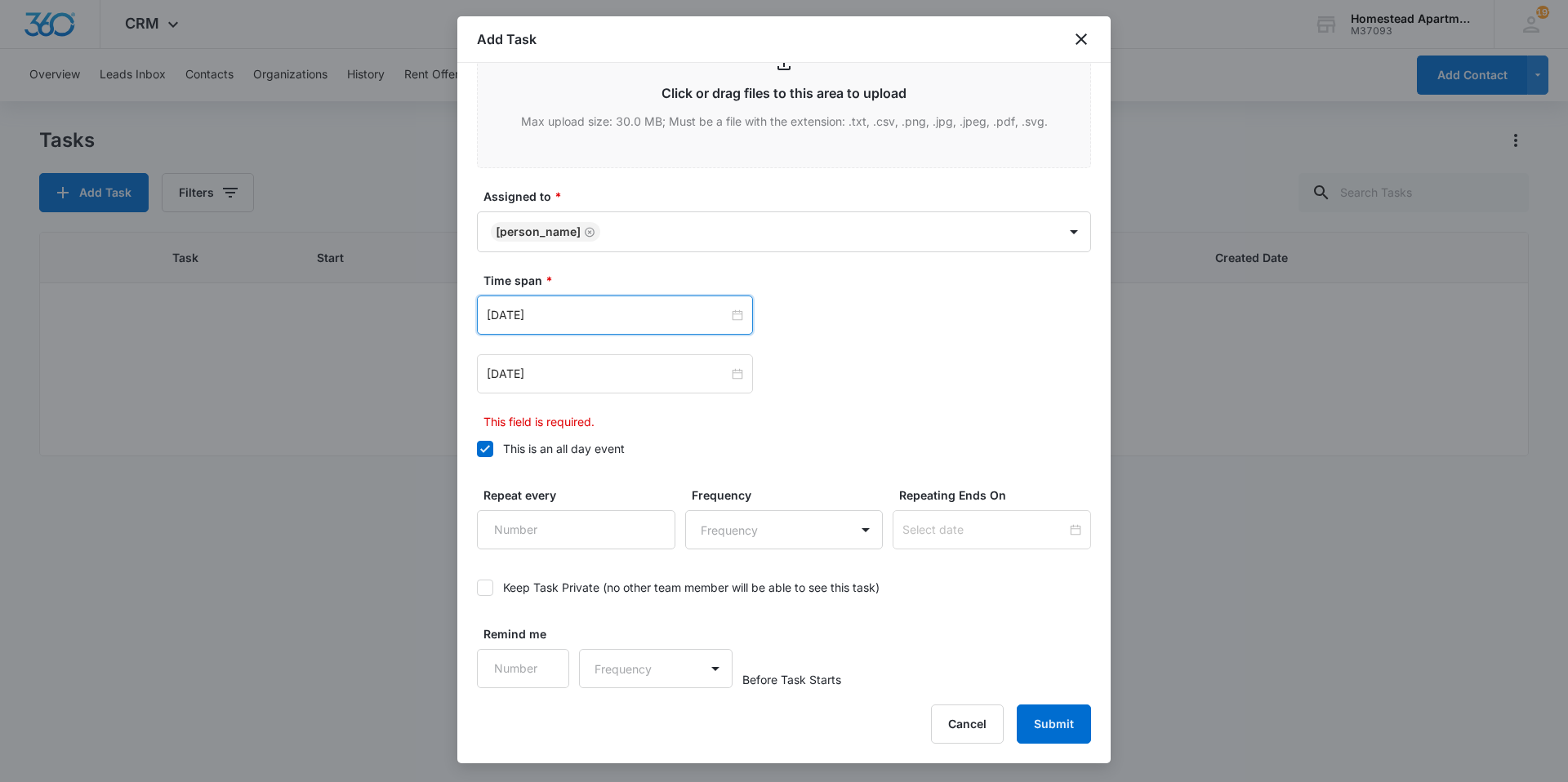
click at [784, 406] on div "Time span * [DATE] [DATE] Su Mo Tu We Th Fr Sa 31 1 2 3 4 5 6 7 8 9 10 11 12 13…" at bounding box center [784, 351] width 614 height 158
click at [480, 444] on icon at bounding box center [484, 448] width 15 height 15
click at [477, 449] on input "This is an all day event" at bounding box center [477, 449] width 0 height 0
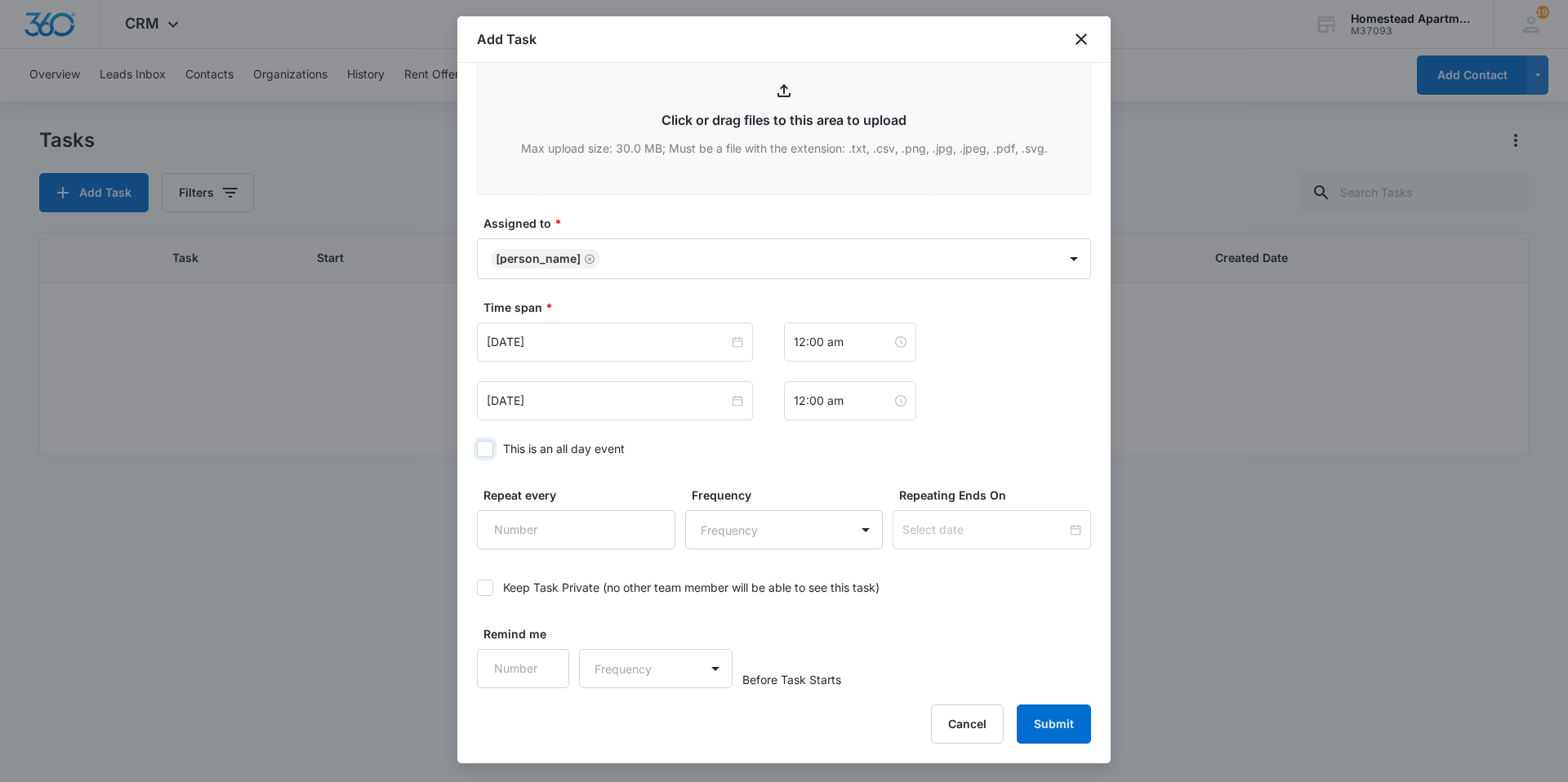
scroll to position [886, 0]
click at [609, 340] on input "[DATE]" at bounding box center [608, 342] width 242 height 18
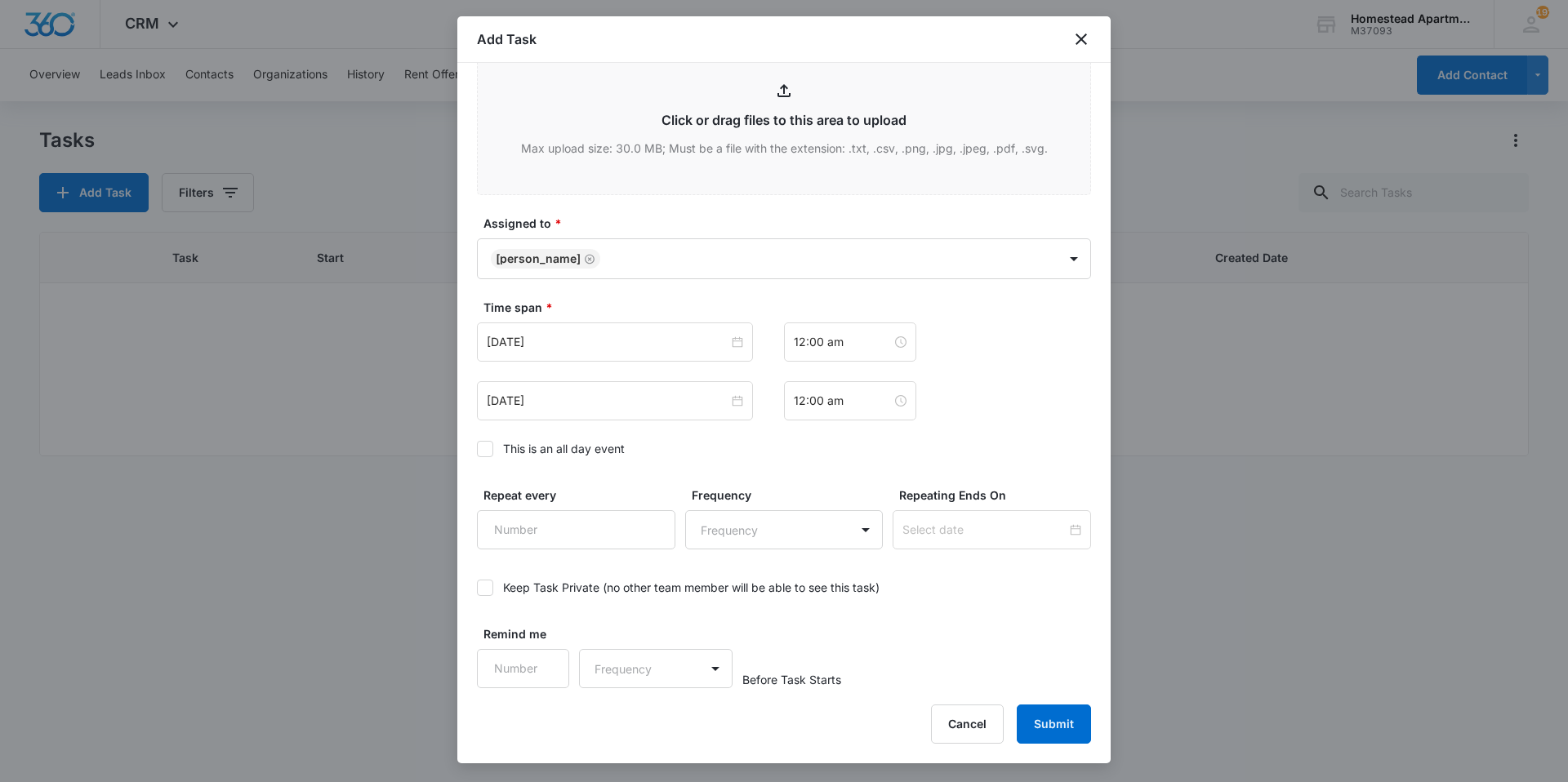
click at [580, 450] on div "This is an all day event" at bounding box center [564, 448] width 122 height 17
click at [477, 449] on input "This is an all day event" at bounding box center [477, 449] width 0 height 0
click at [568, 347] on input "[DATE]" at bounding box center [608, 342] width 242 height 18
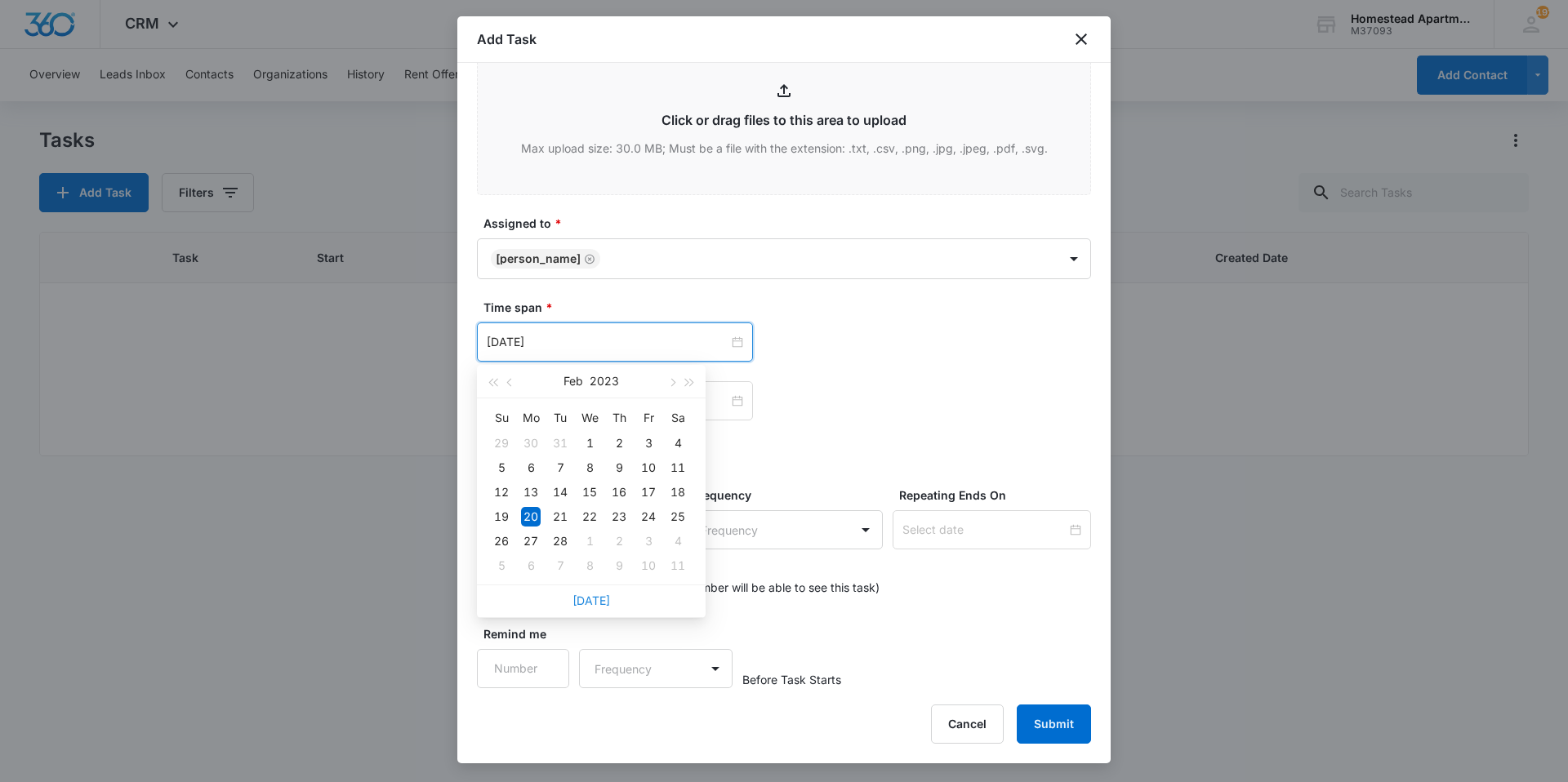
click at [586, 596] on link "[DATE]" at bounding box center [591, 601] width 37 height 14
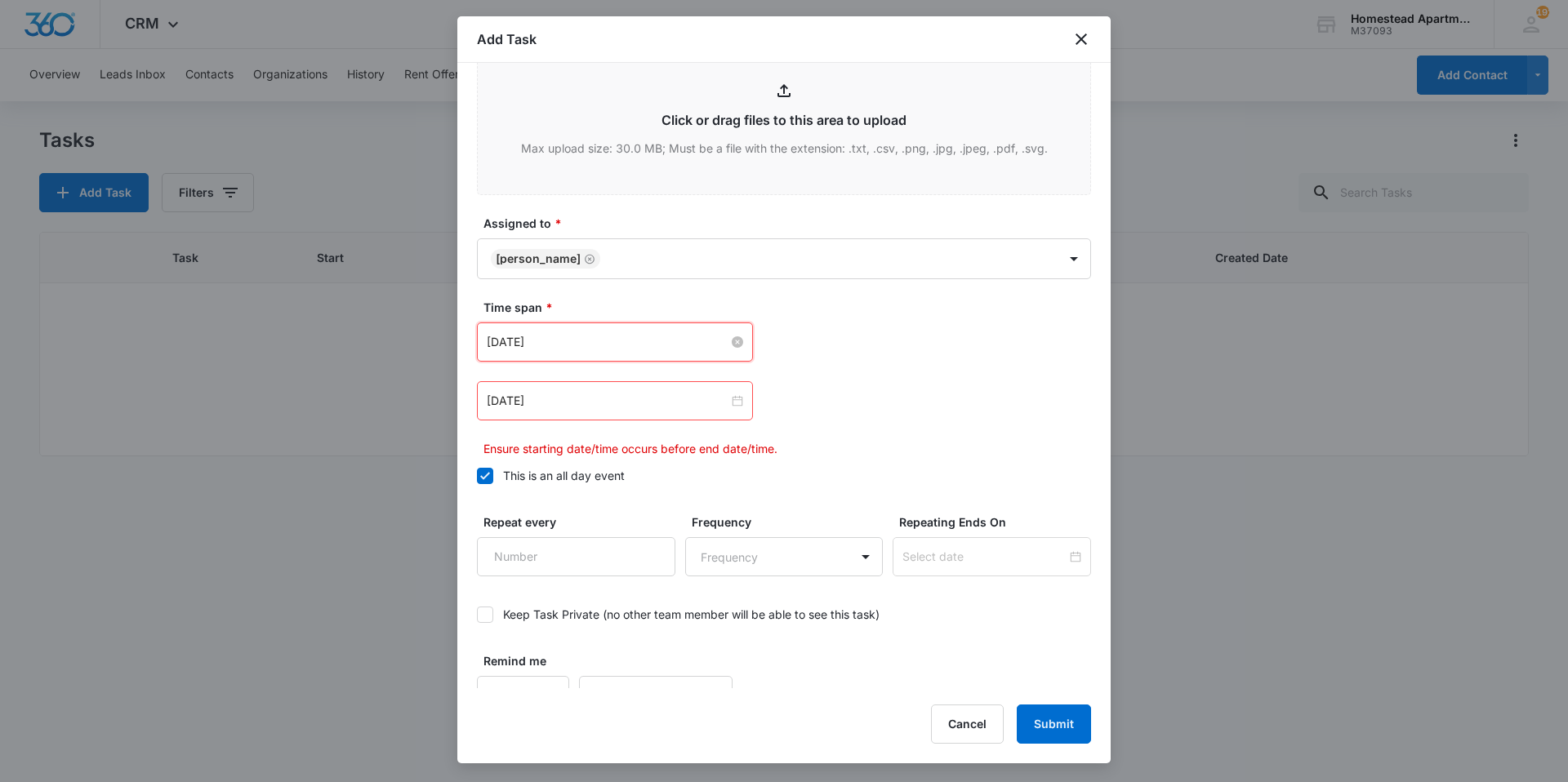
click at [601, 347] on input "[DATE]" at bounding box center [608, 342] width 242 height 18
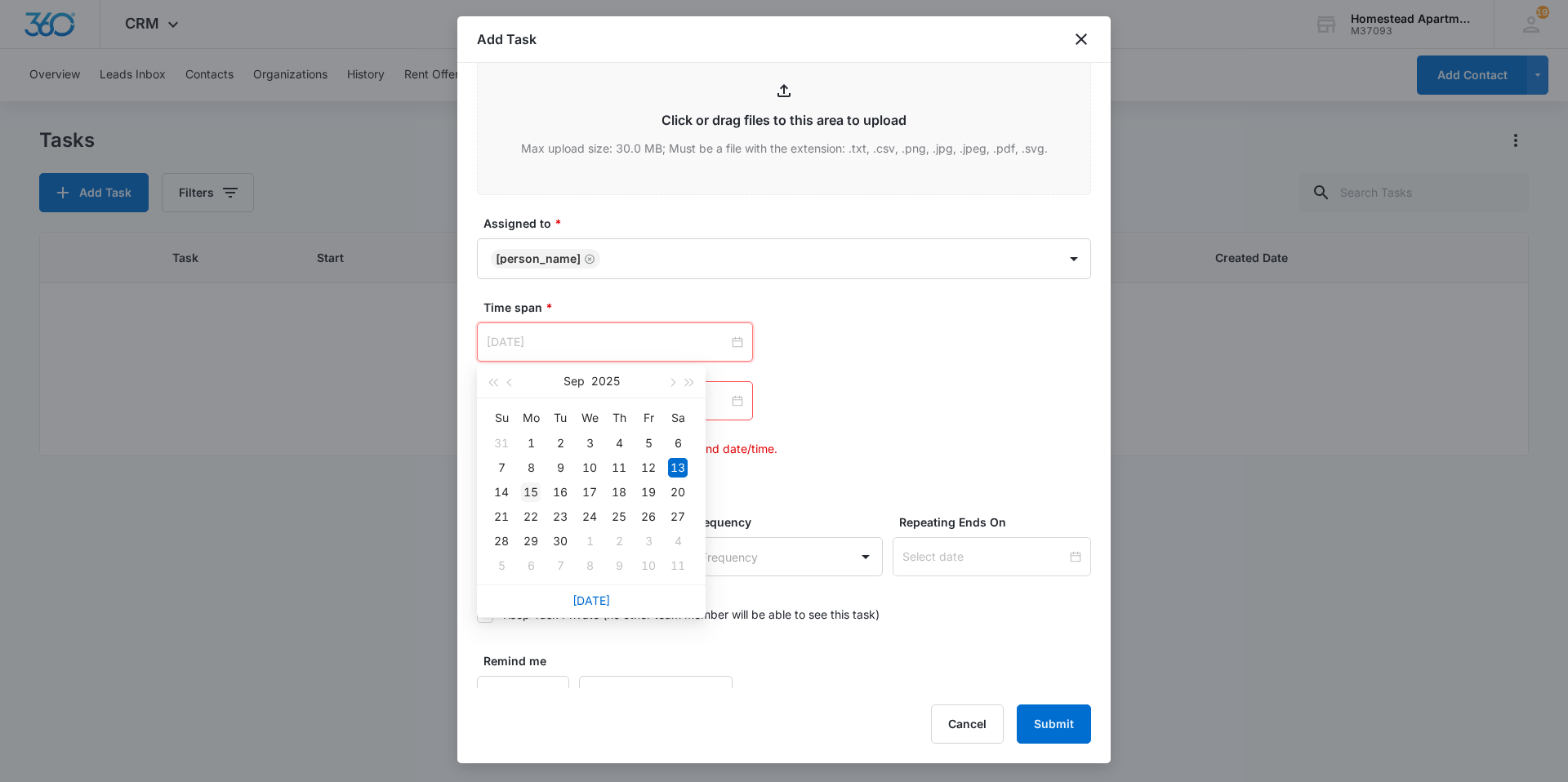
type input "[DATE]"
click at [537, 488] on div "15" at bounding box center [531, 492] width 20 height 20
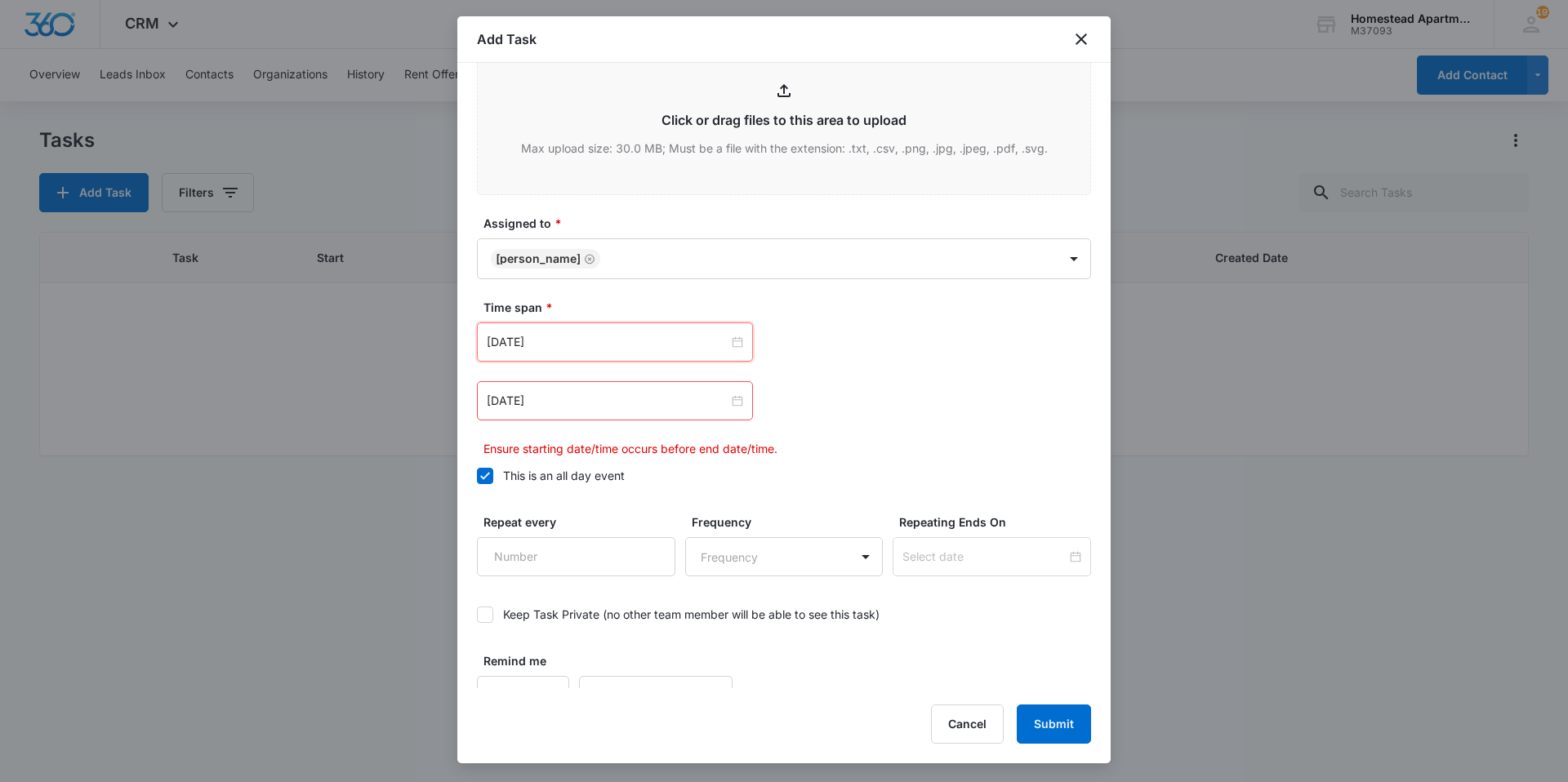
click at [862, 417] on div "[DATE]" at bounding box center [784, 401] width 614 height 39
click at [622, 416] on div "[DATE]" at bounding box center [615, 401] width 276 height 39
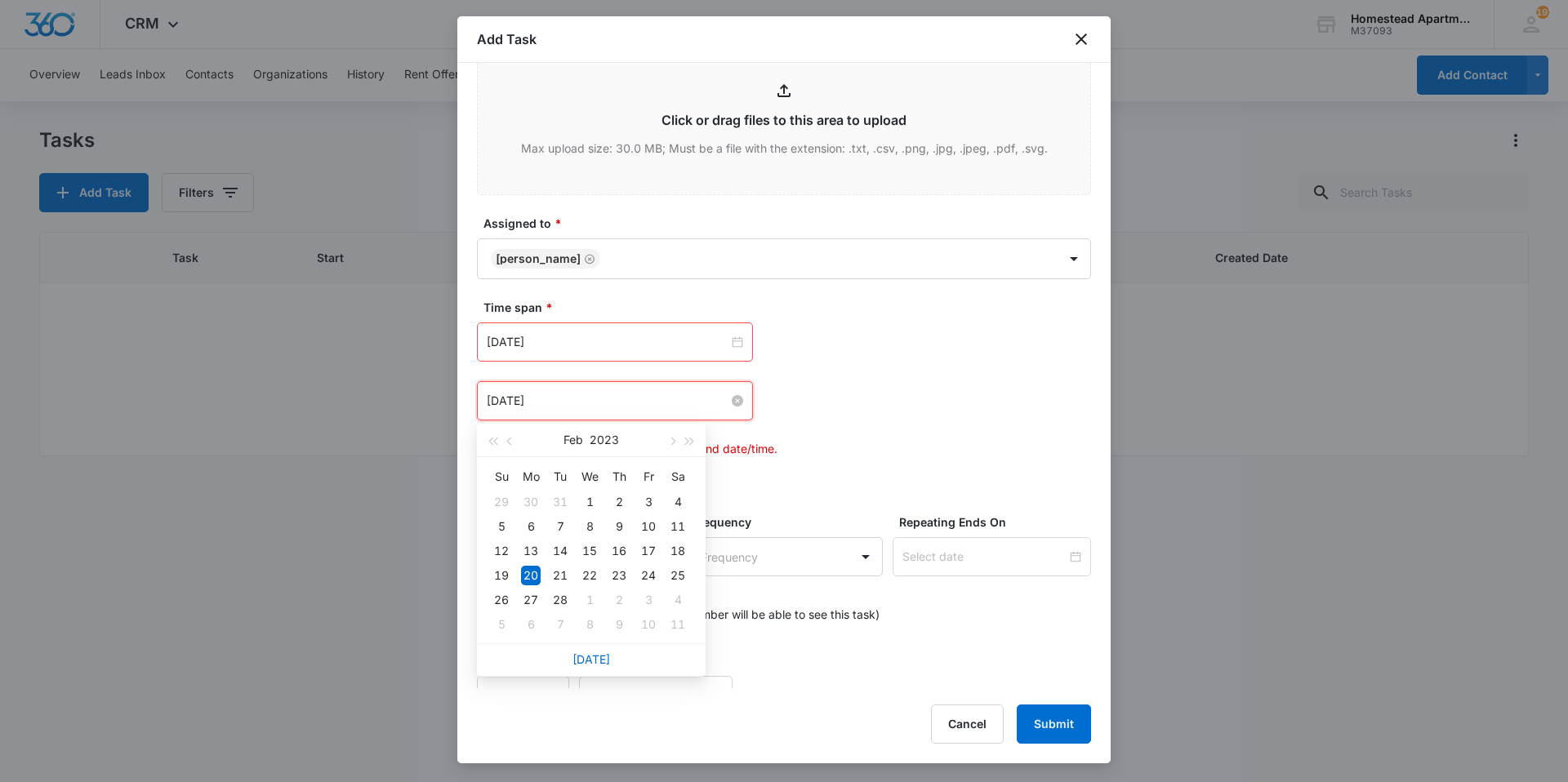
click at [613, 403] on input "[DATE]" at bounding box center [608, 401] width 242 height 18
click at [588, 651] on div "[DATE]" at bounding box center [591, 660] width 229 height 33
click at [591, 663] on link "[DATE]" at bounding box center [591, 659] width 37 height 14
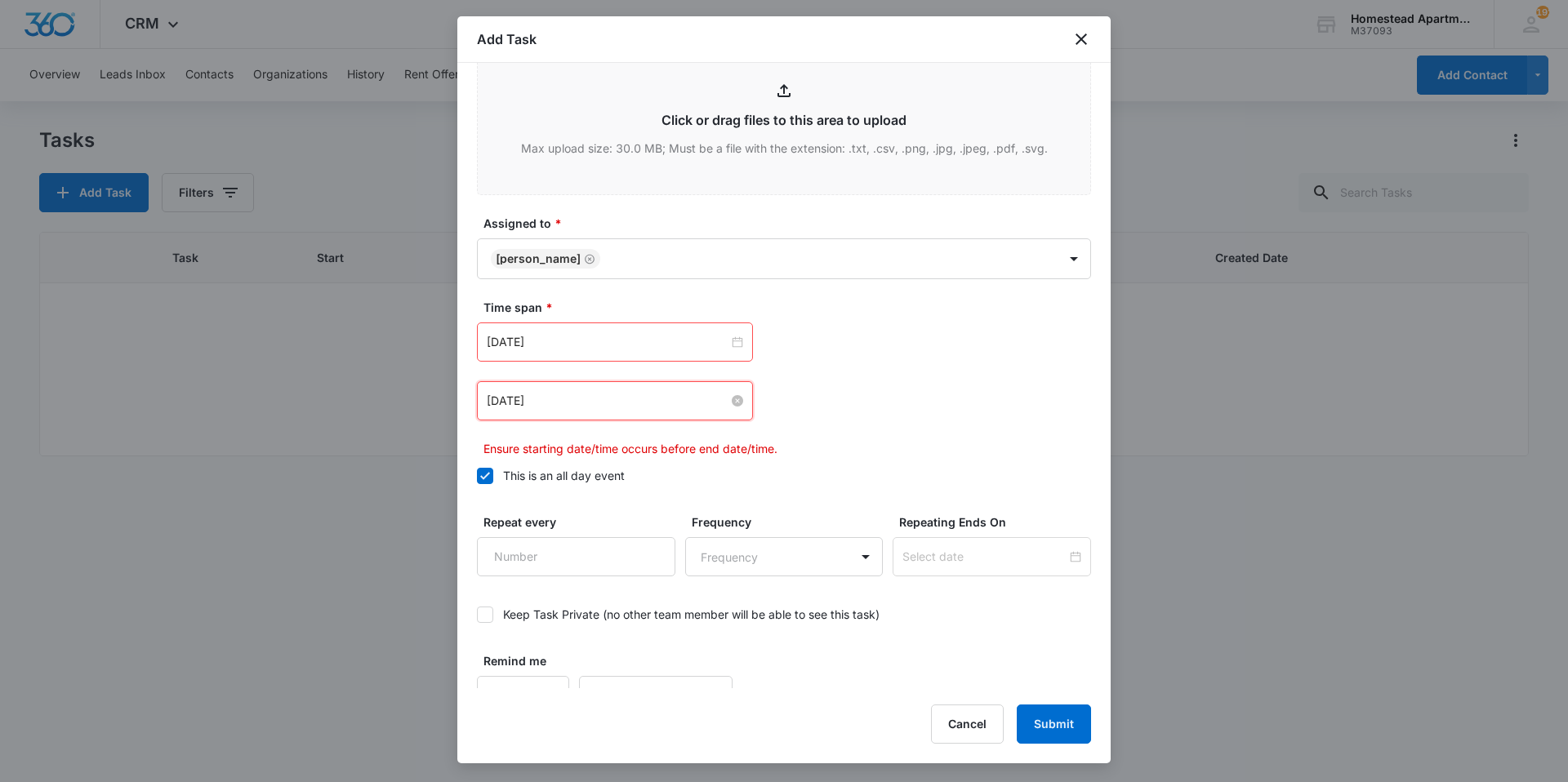
click at [574, 394] on input "[DATE]" at bounding box center [608, 401] width 242 height 18
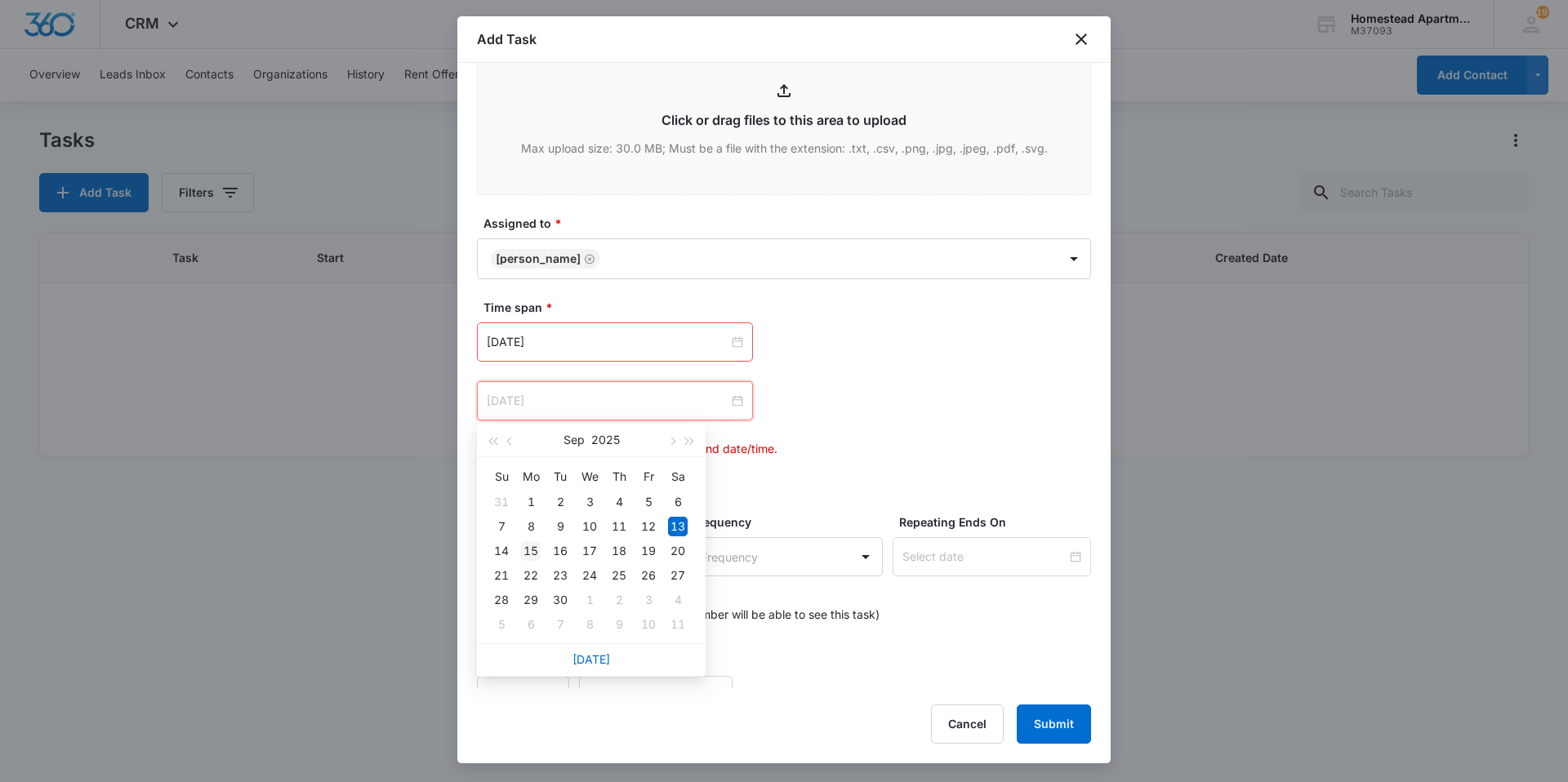
type input "[DATE]"
click at [543, 553] on td "15" at bounding box center [531, 551] width 30 height 24
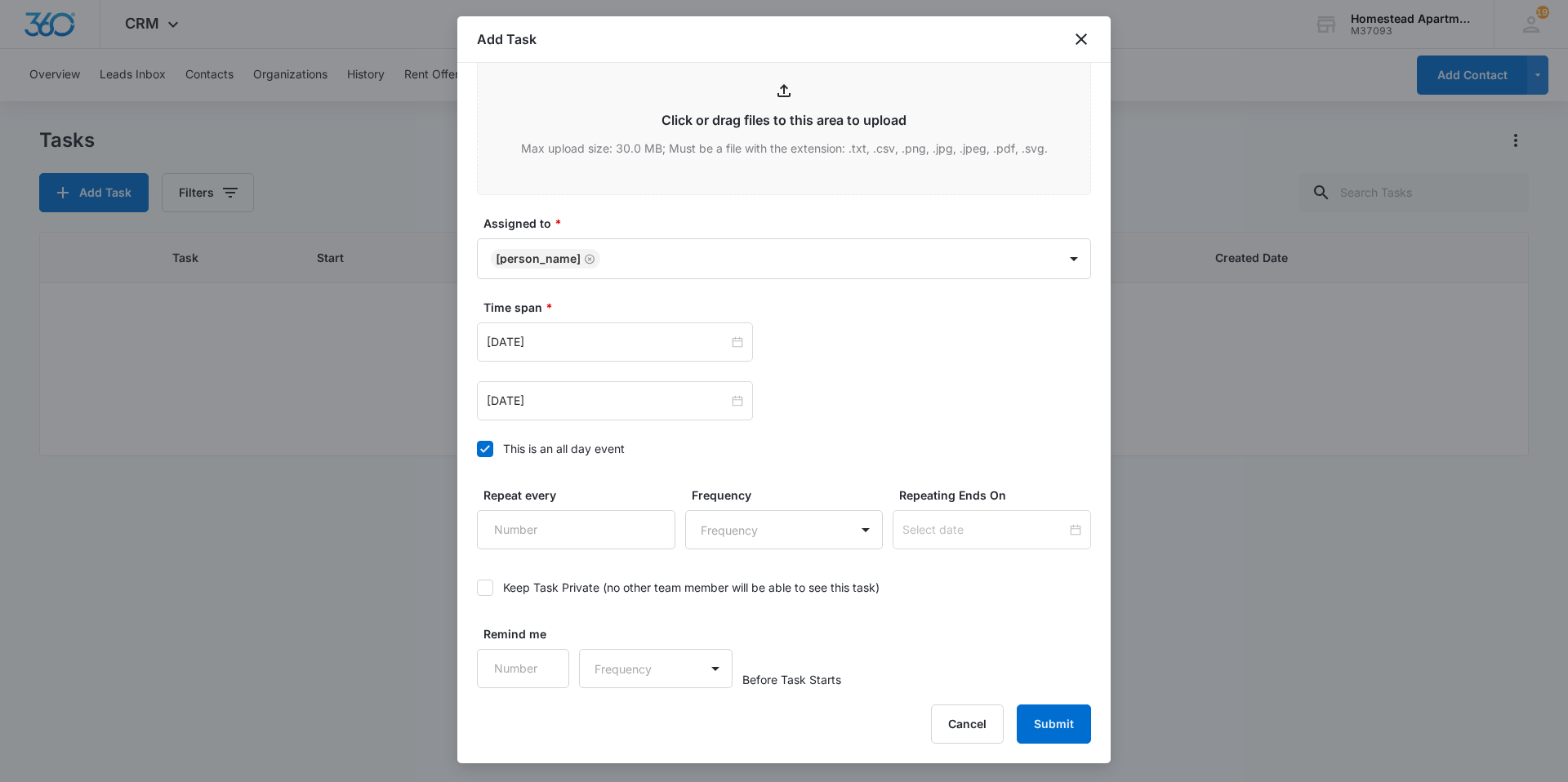
click at [810, 462] on div "Time span * [DATE] [DATE] Su Mo Tu We Th Fr Sa 31 1 2 3 4 5 6 7 8 9 10 11 12 13…" at bounding box center [784, 382] width 614 height 168
click at [1055, 706] on button "Submit" at bounding box center [1053, 724] width 74 height 39
